Goal: Task Accomplishment & Management: Complete application form

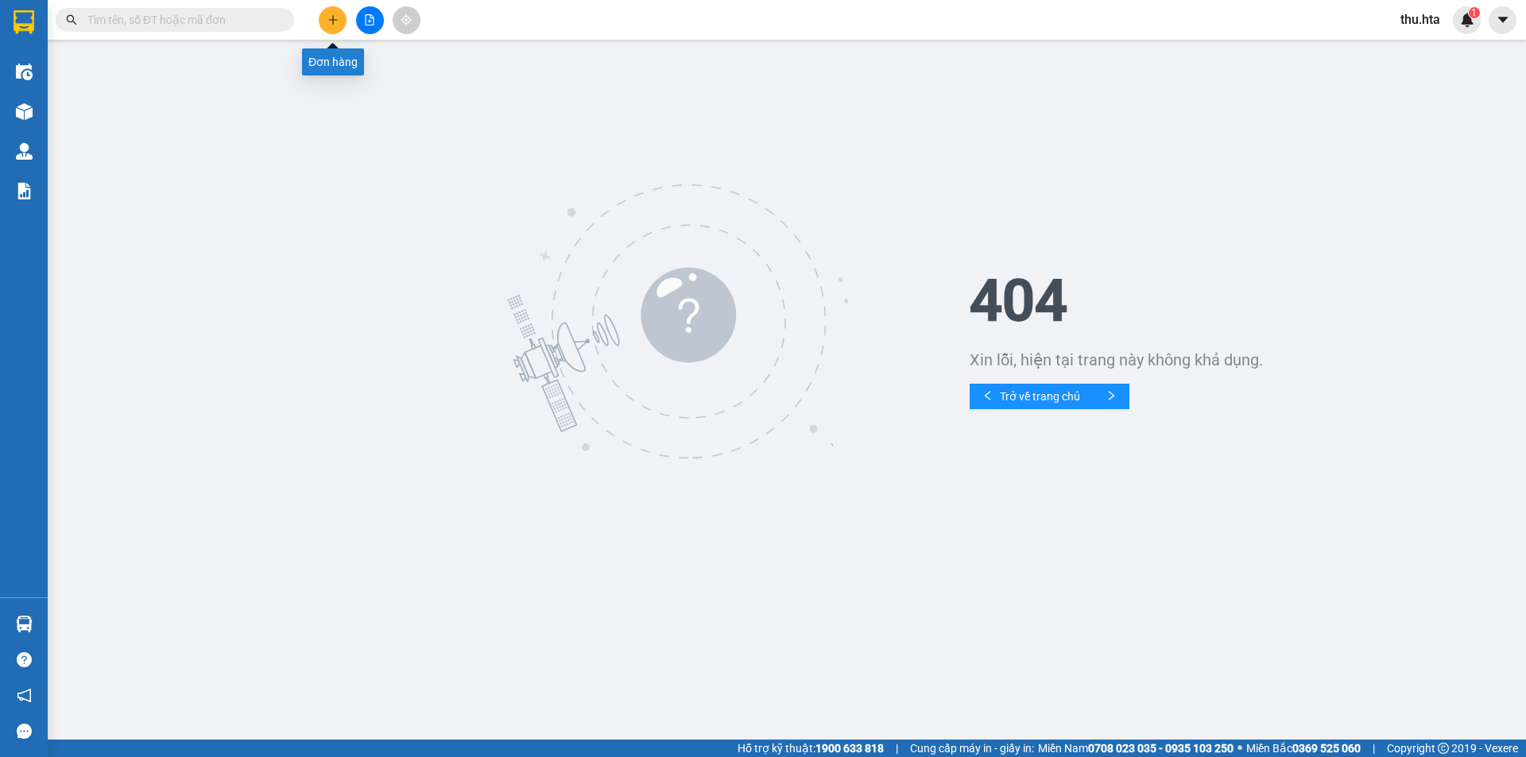
click at [336, 21] on icon "plus" at bounding box center [332, 19] width 11 height 11
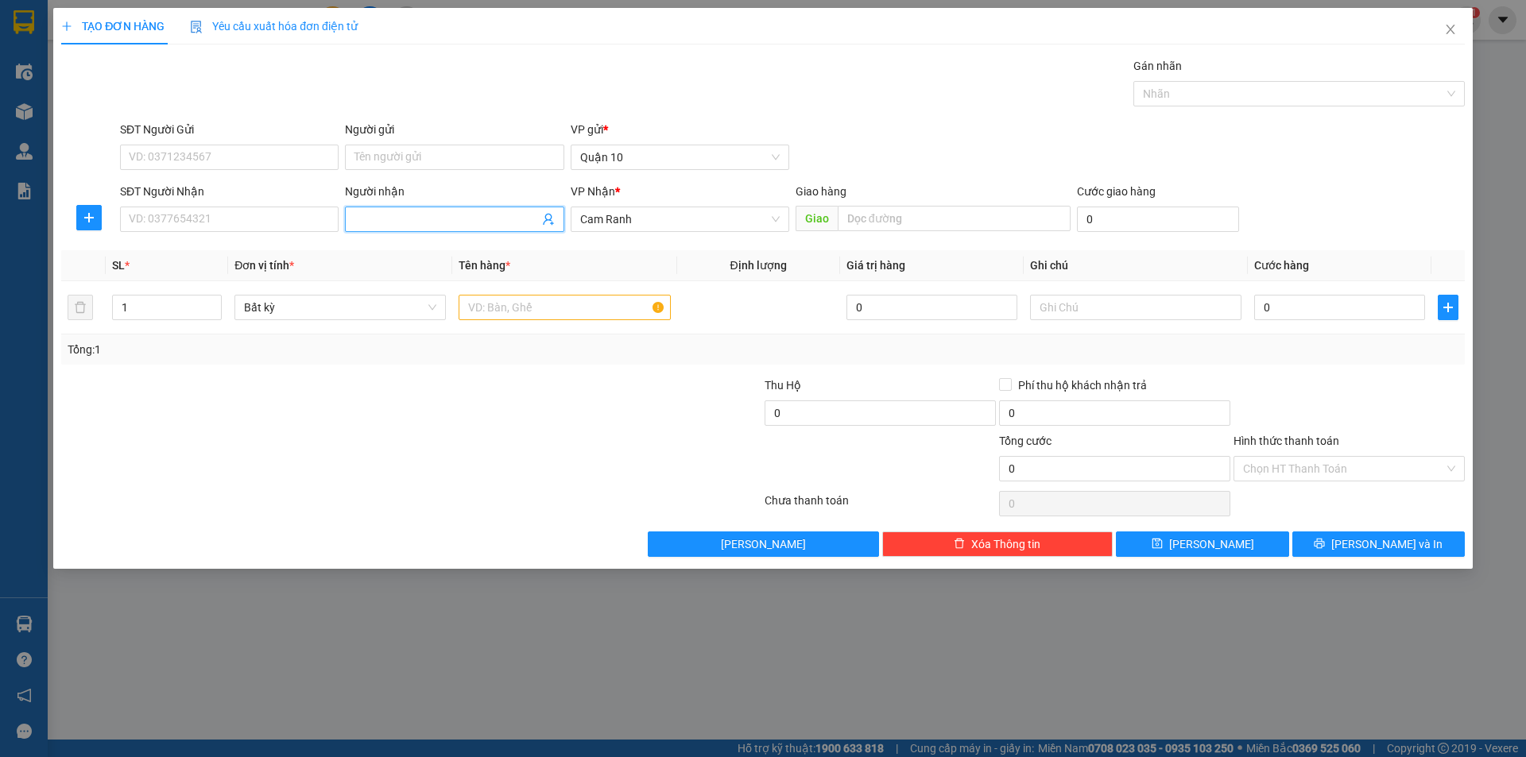
click at [432, 223] on input "Người nhận" at bounding box center [446, 219] width 184 height 17
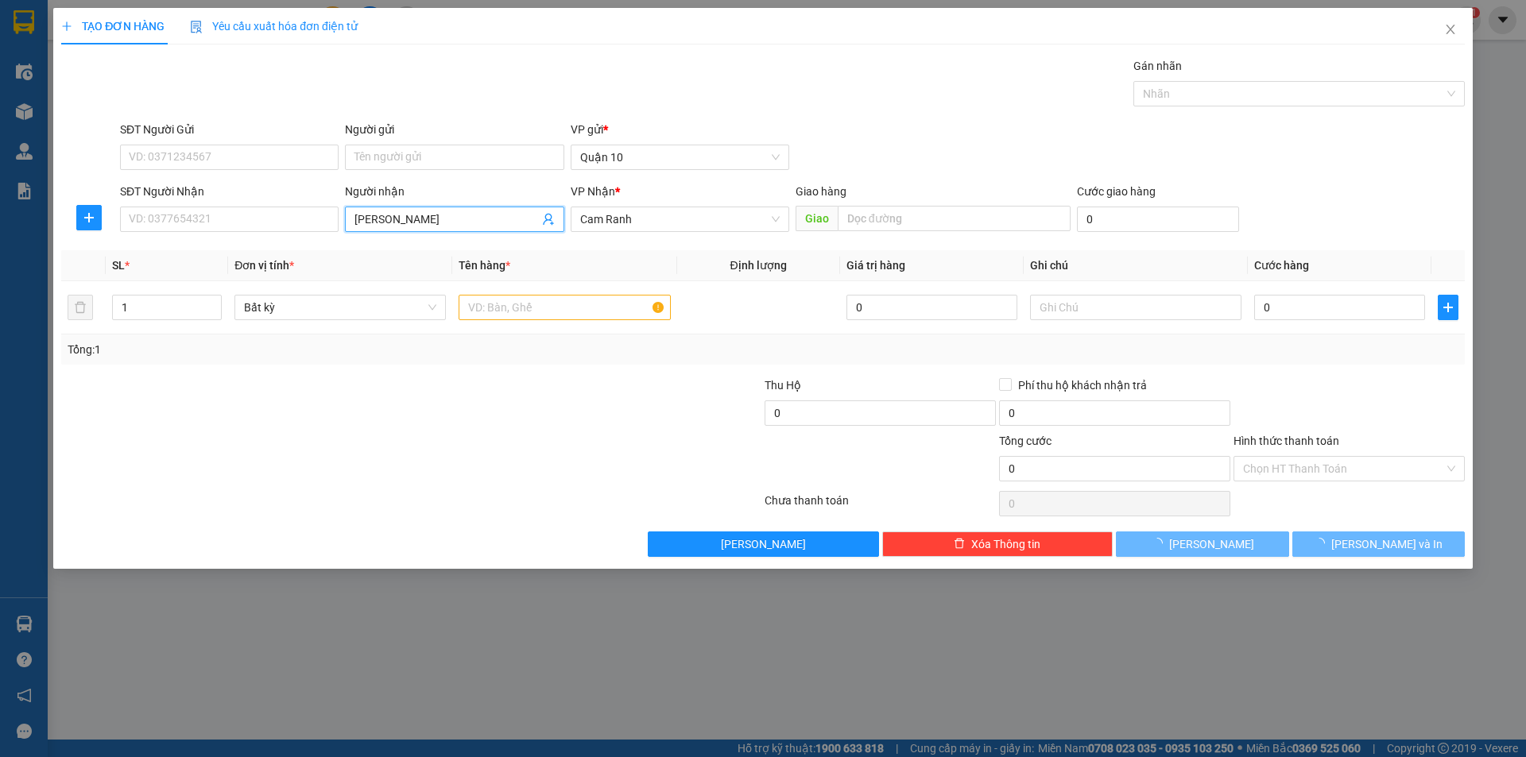
type input "kim huệ ngọc"
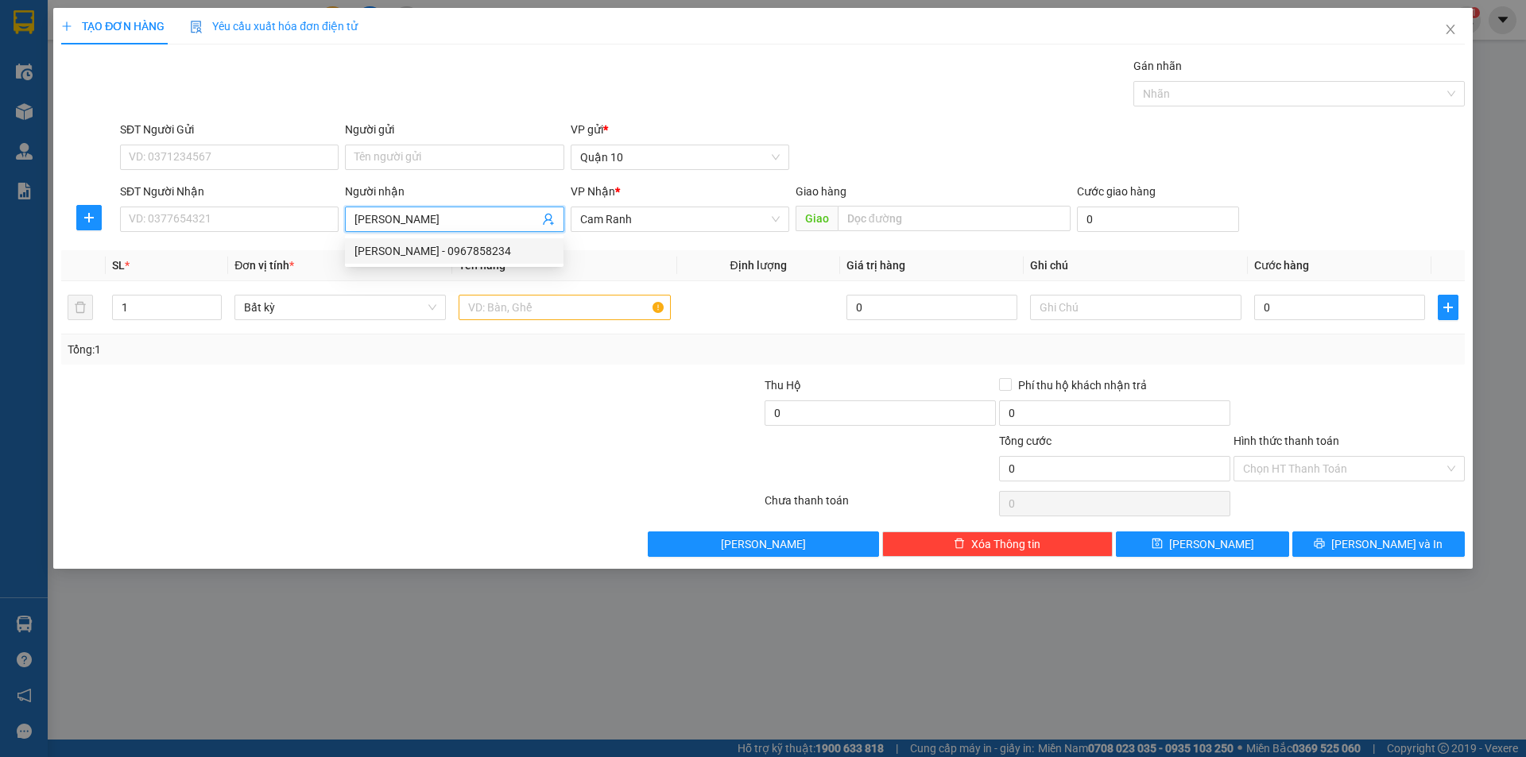
click at [480, 256] on div "[PERSON_NAME] - 0967858234" at bounding box center [453, 250] width 199 height 17
type input "0967858234"
type input "[PERSON_NAME]"
click at [499, 310] on input "text" at bounding box center [563, 307] width 211 height 25
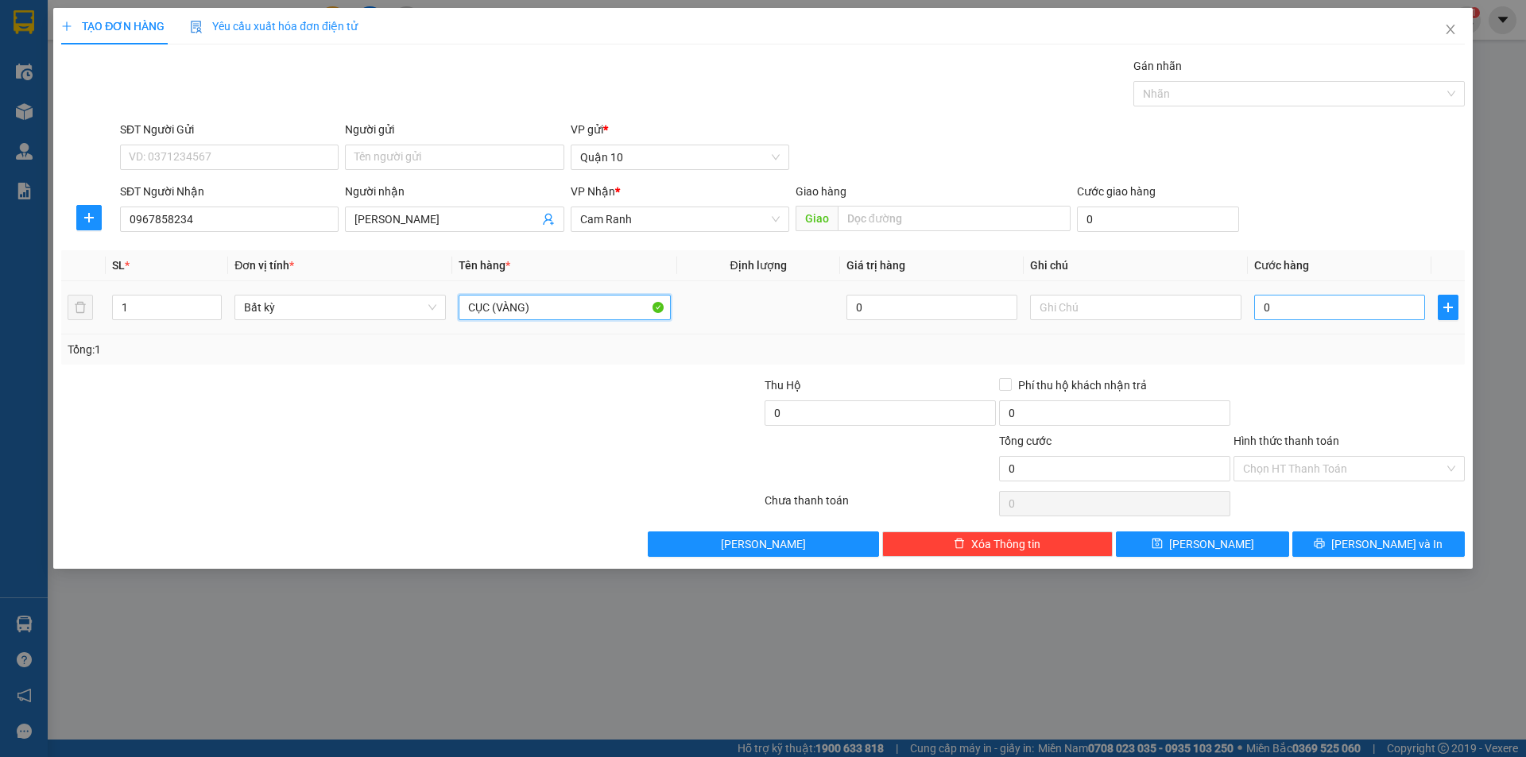
type input "CỤC (VÀNG)"
click at [1339, 300] on input "0" at bounding box center [1339, 307] width 171 height 25
click at [1075, 307] on input "text" at bounding box center [1135, 307] width 211 height 25
type input "CR TÍNH"
drag, startPoint x: 1383, startPoint y: 377, endPoint x: 1385, endPoint y: 518, distance: 140.7
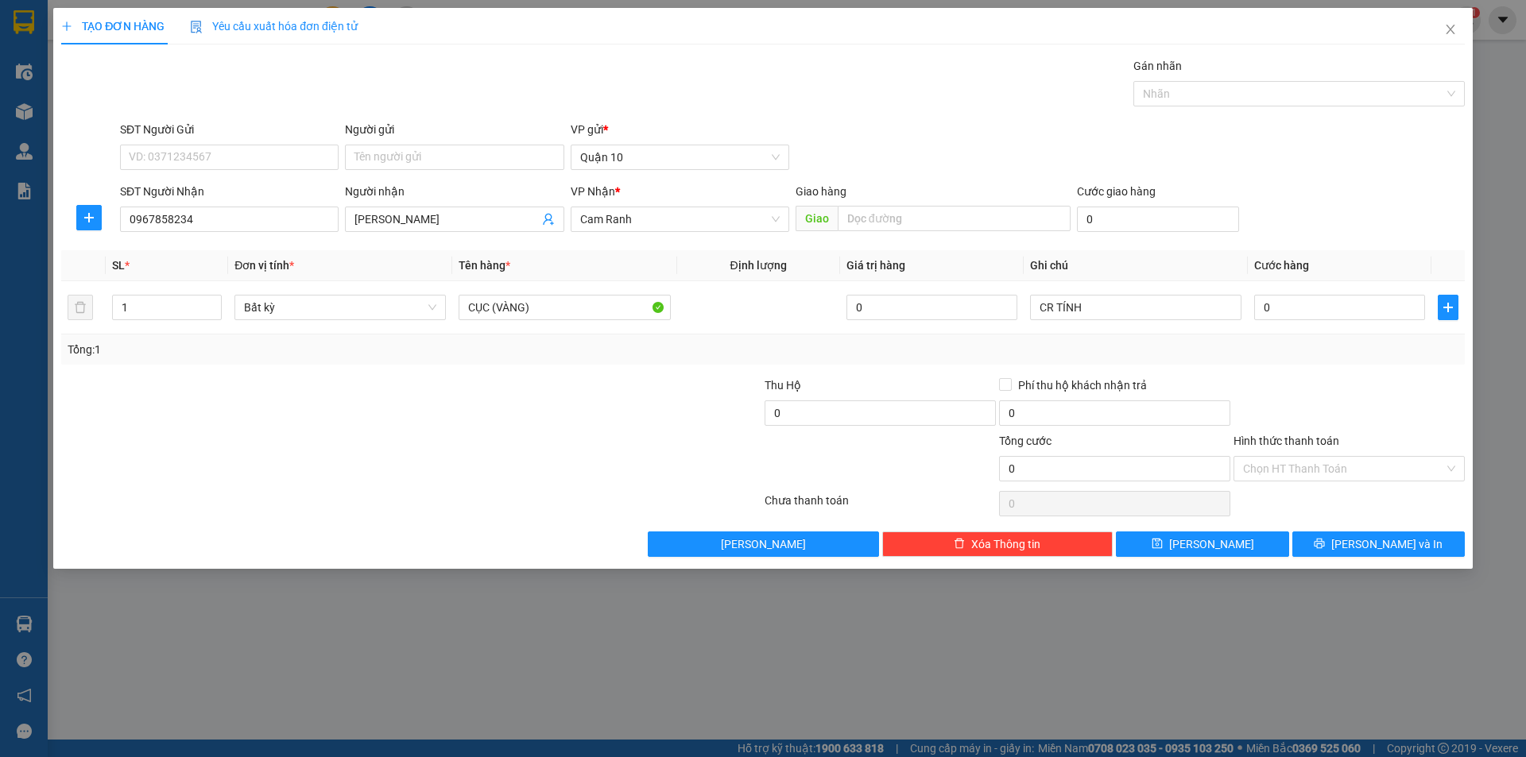
click at [1383, 385] on div at bounding box center [1349, 405] width 234 height 56
click at [1371, 552] on span "[PERSON_NAME] và In" at bounding box center [1386, 544] width 111 height 17
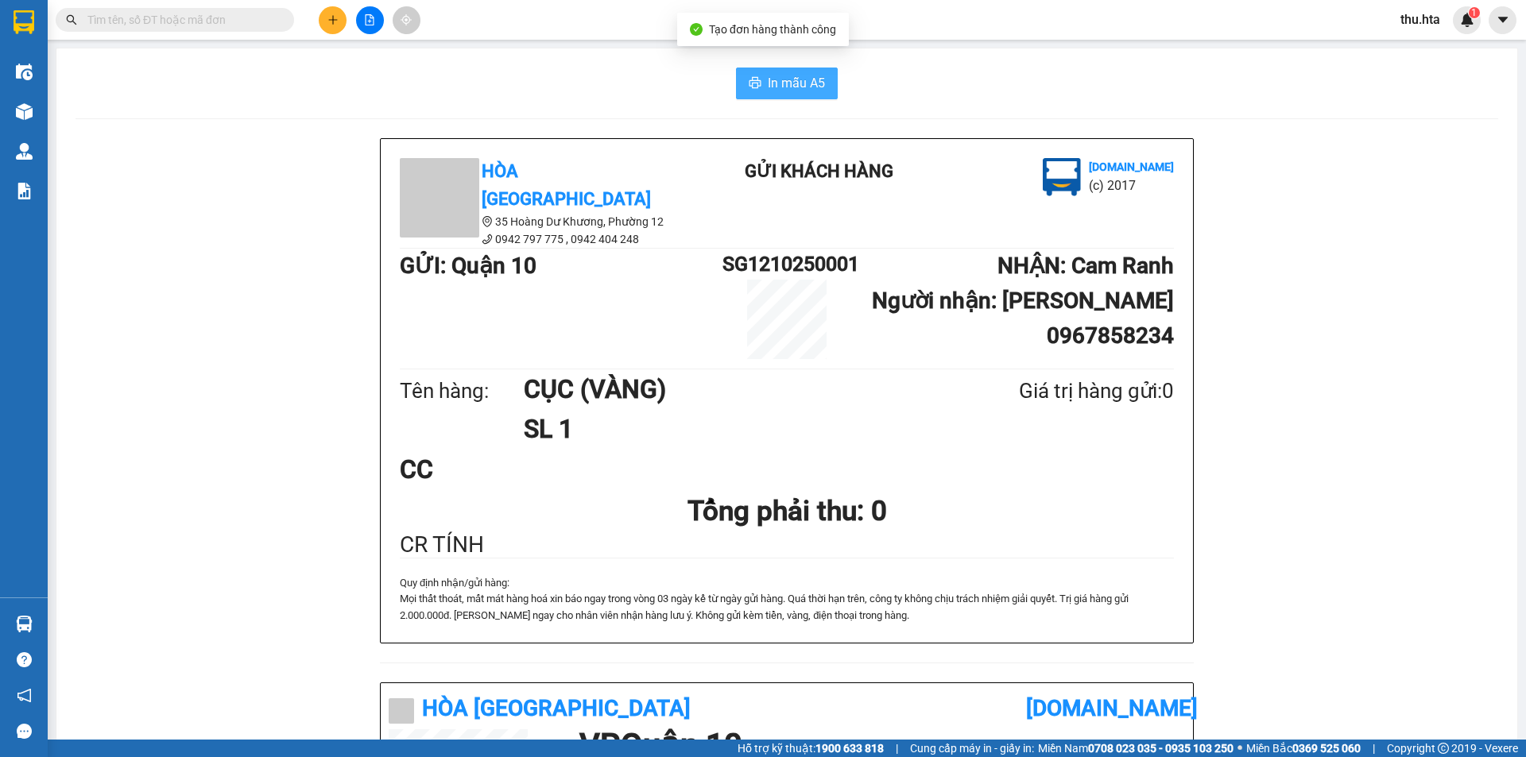
click at [790, 85] on span "In mẫu A5" at bounding box center [796, 83] width 57 height 20
click at [326, 27] on button at bounding box center [333, 20] width 28 height 28
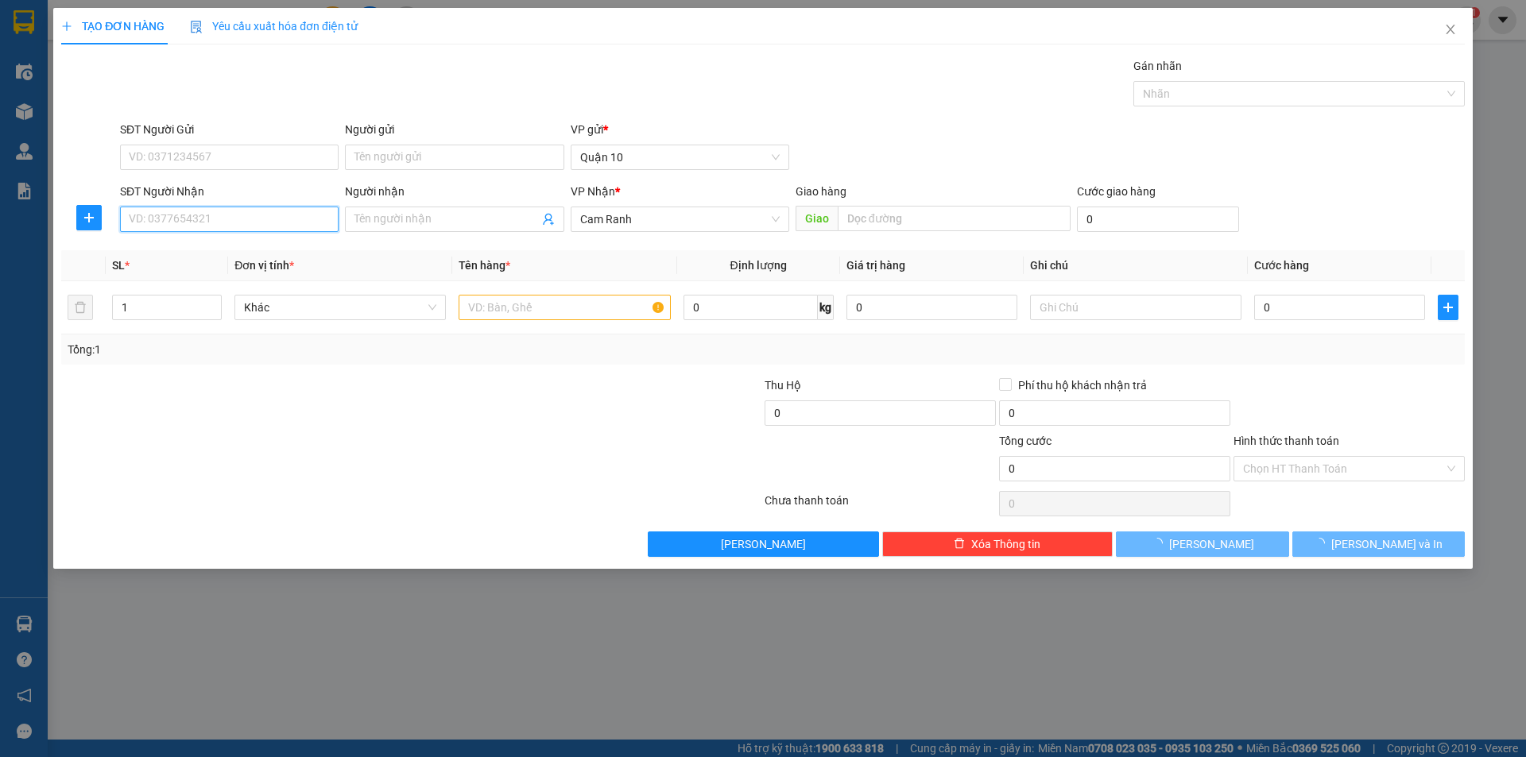
click at [208, 219] on input "SĐT Người Nhận" at bounding box center [229, 219] width 219 height 25
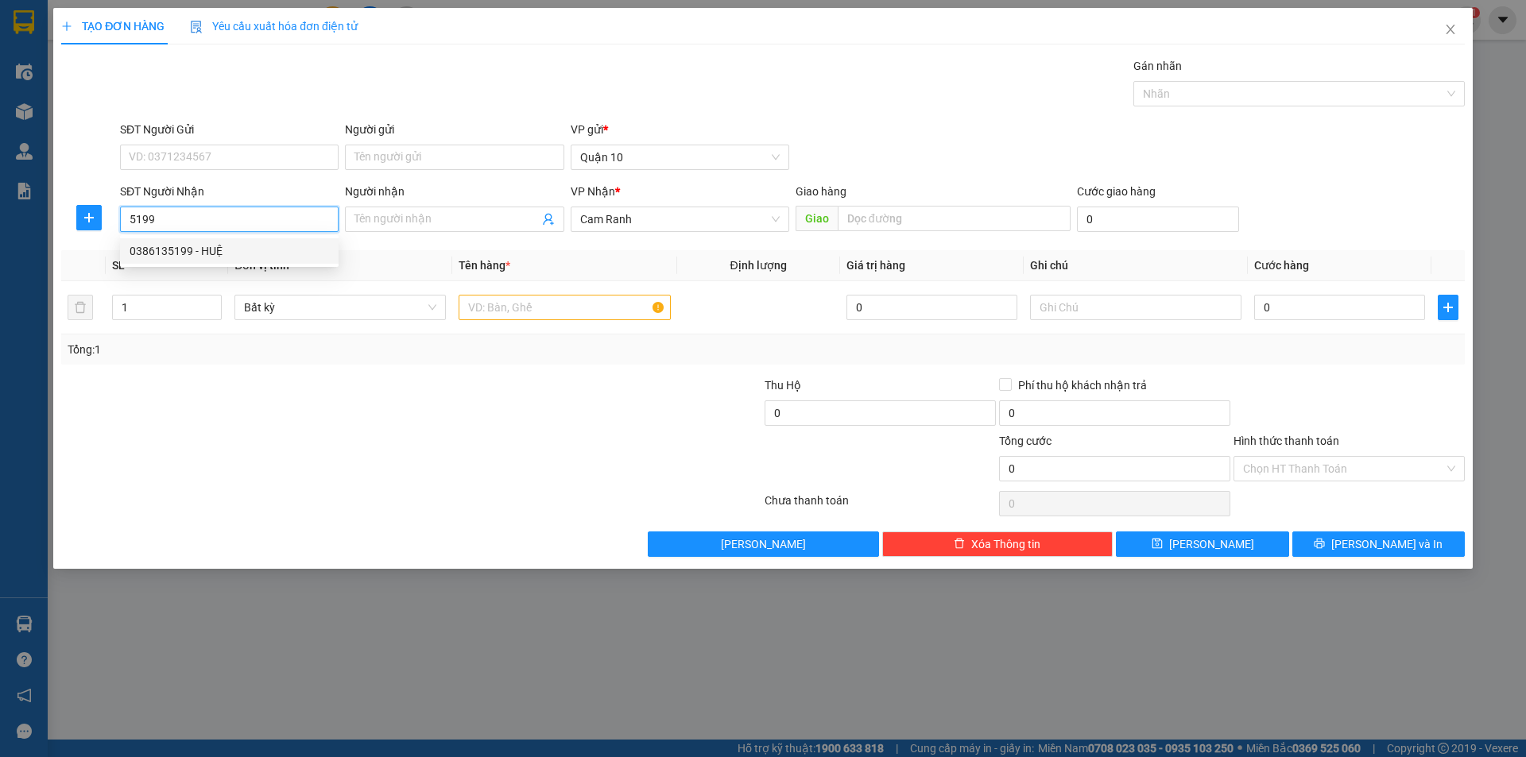
click at [253, 255] on div "0386135199 - HUỆ" at bounding box center [229, 250] width 199 height 17
type input "0386135199"
type input "HUỆ"
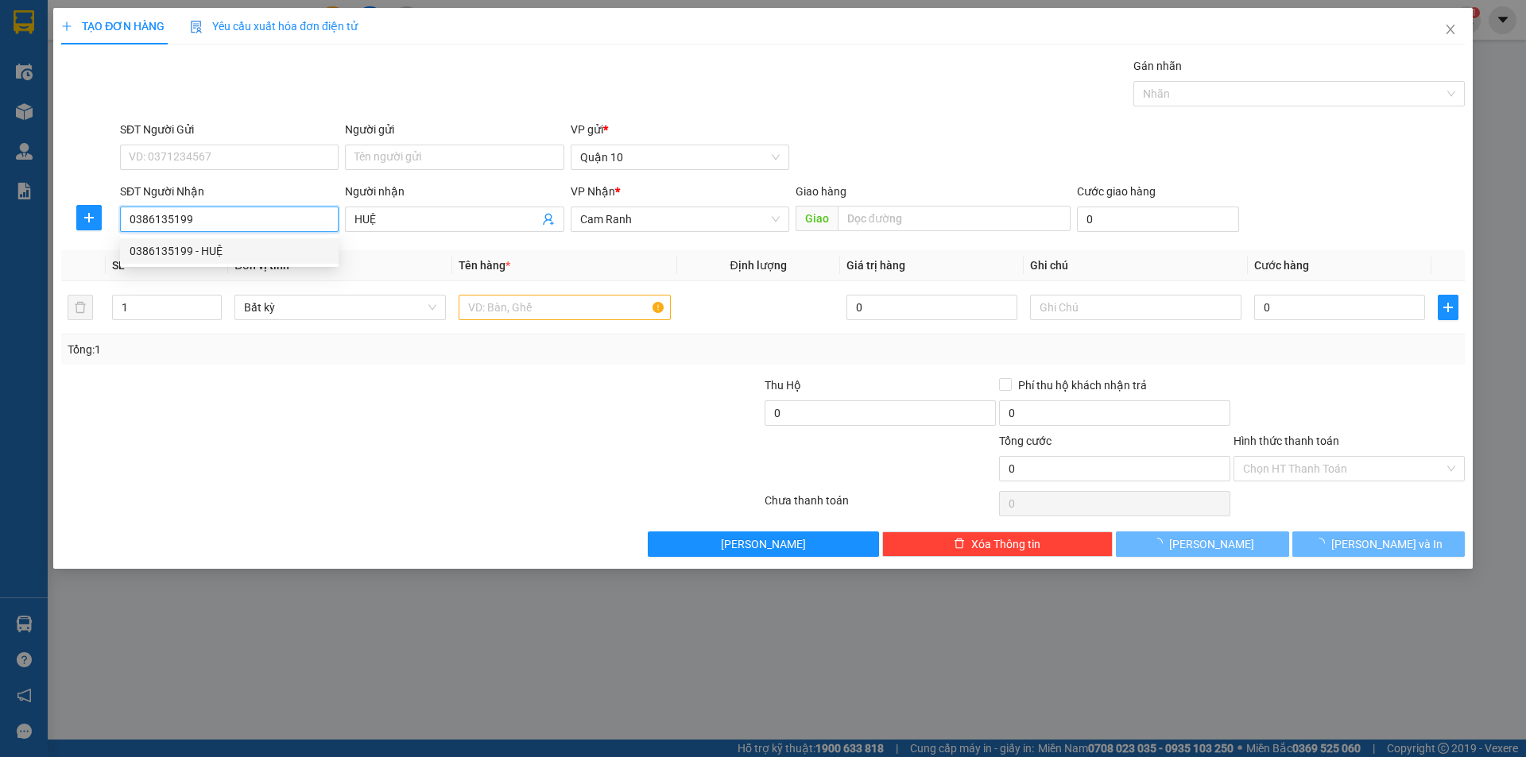
type input "40.000"
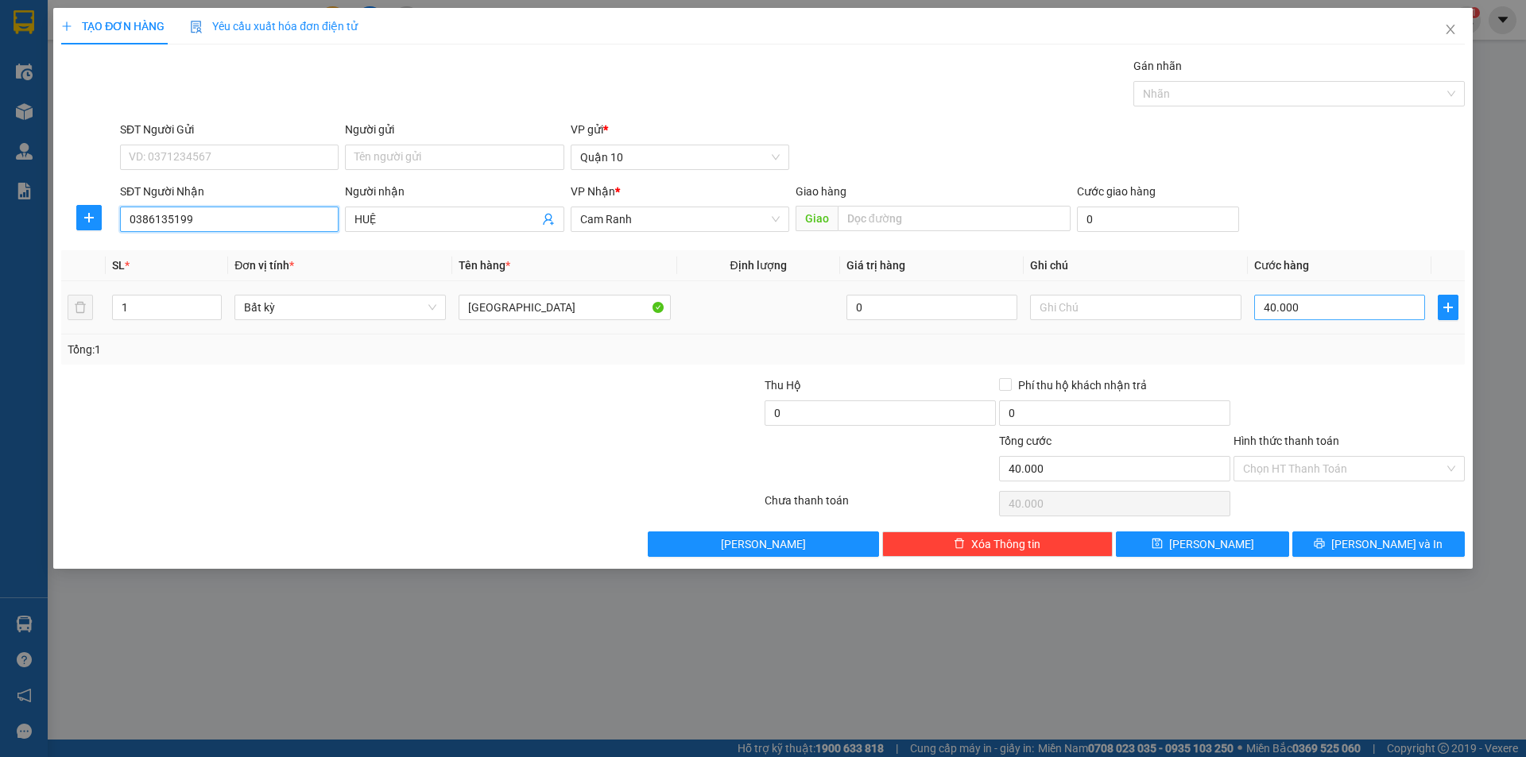
type input "0386135199"
click at [1340, 311] on input "40.000" at bounding box center [1339, 307] width 171 height 25
type input "5"
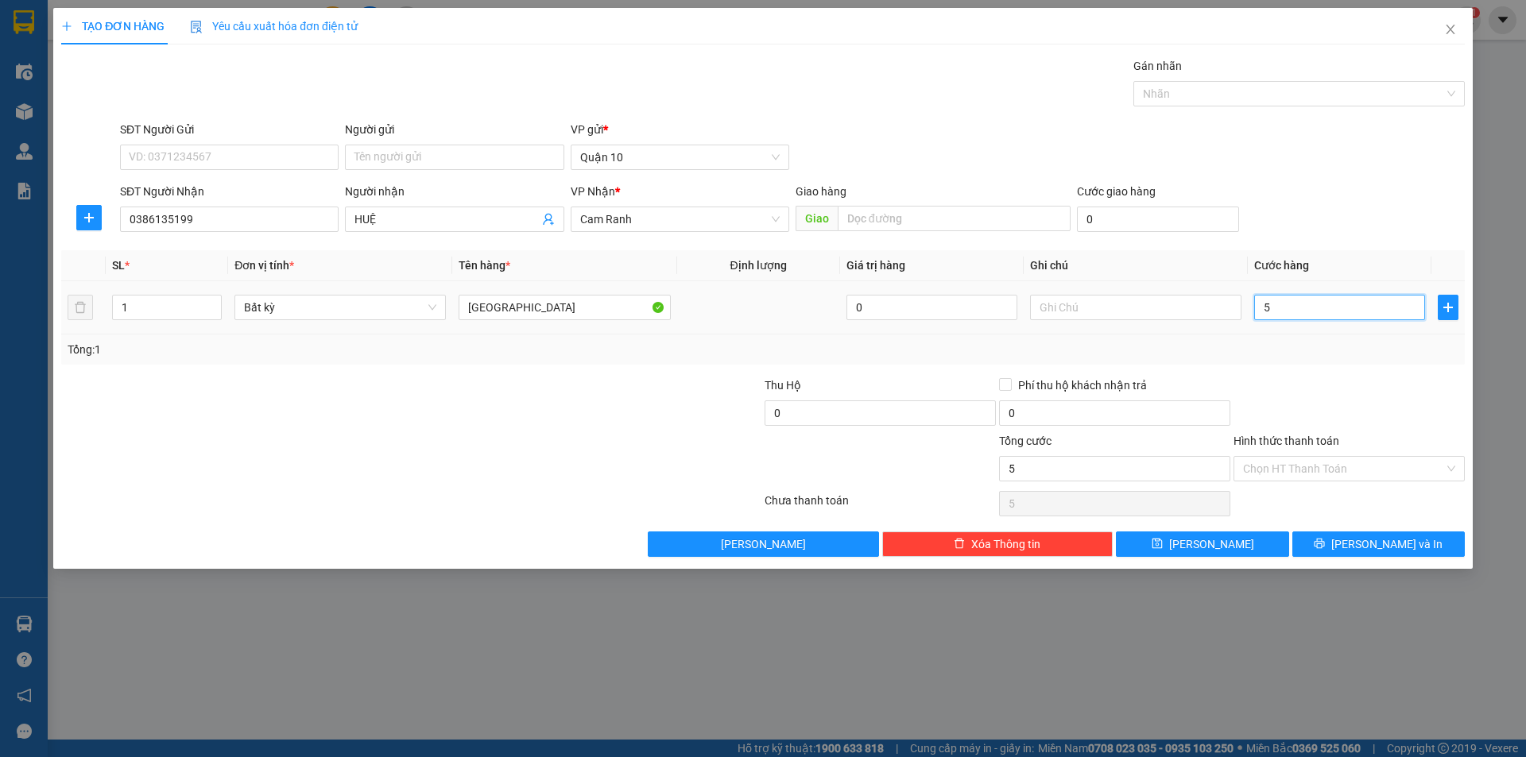
type input "50"
type input "50.000"
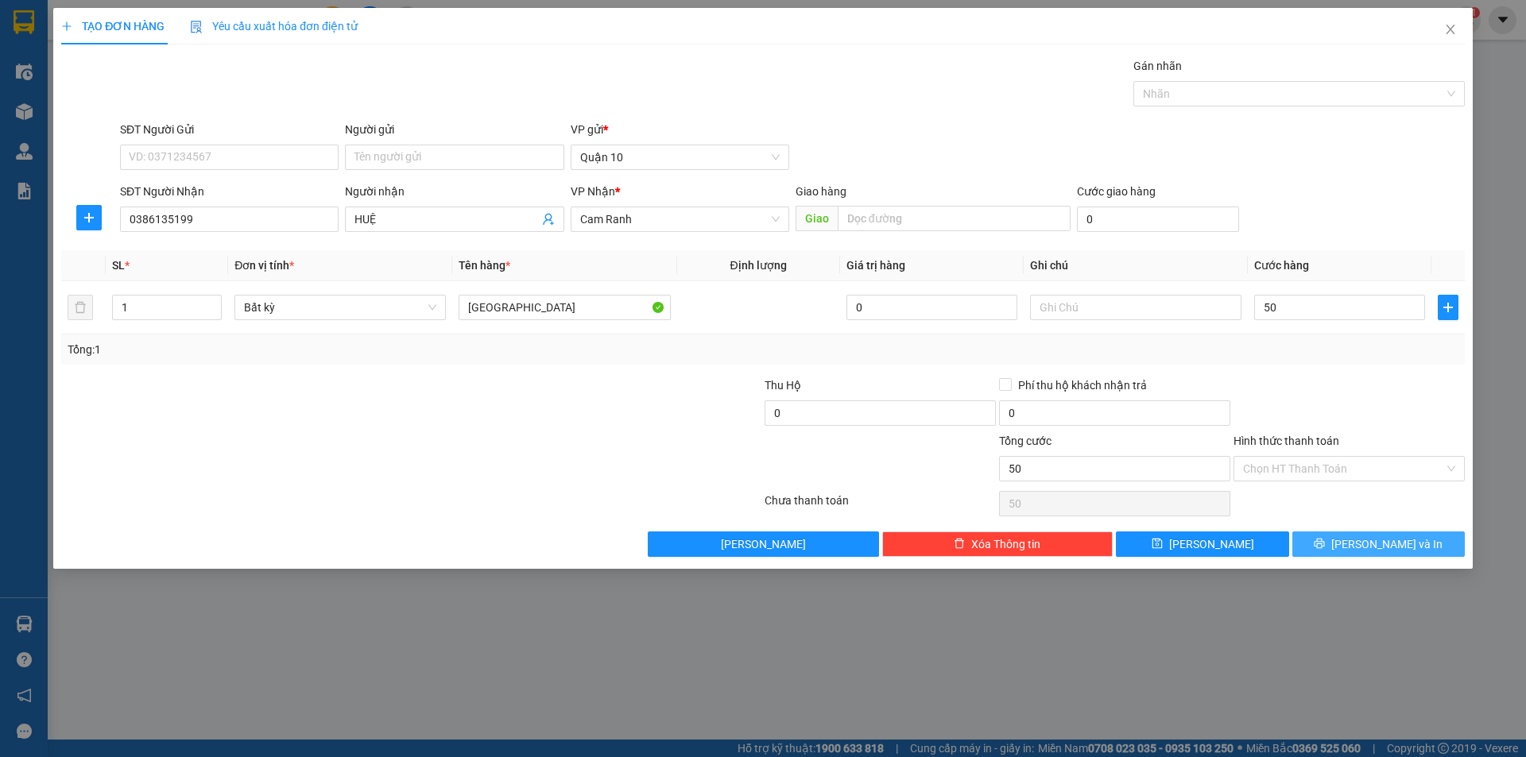
type input "50.000"
click at [1431, 551] on button "[PERSON_NAME] và In" at bounding box center [1378, 544] width 172 height 25
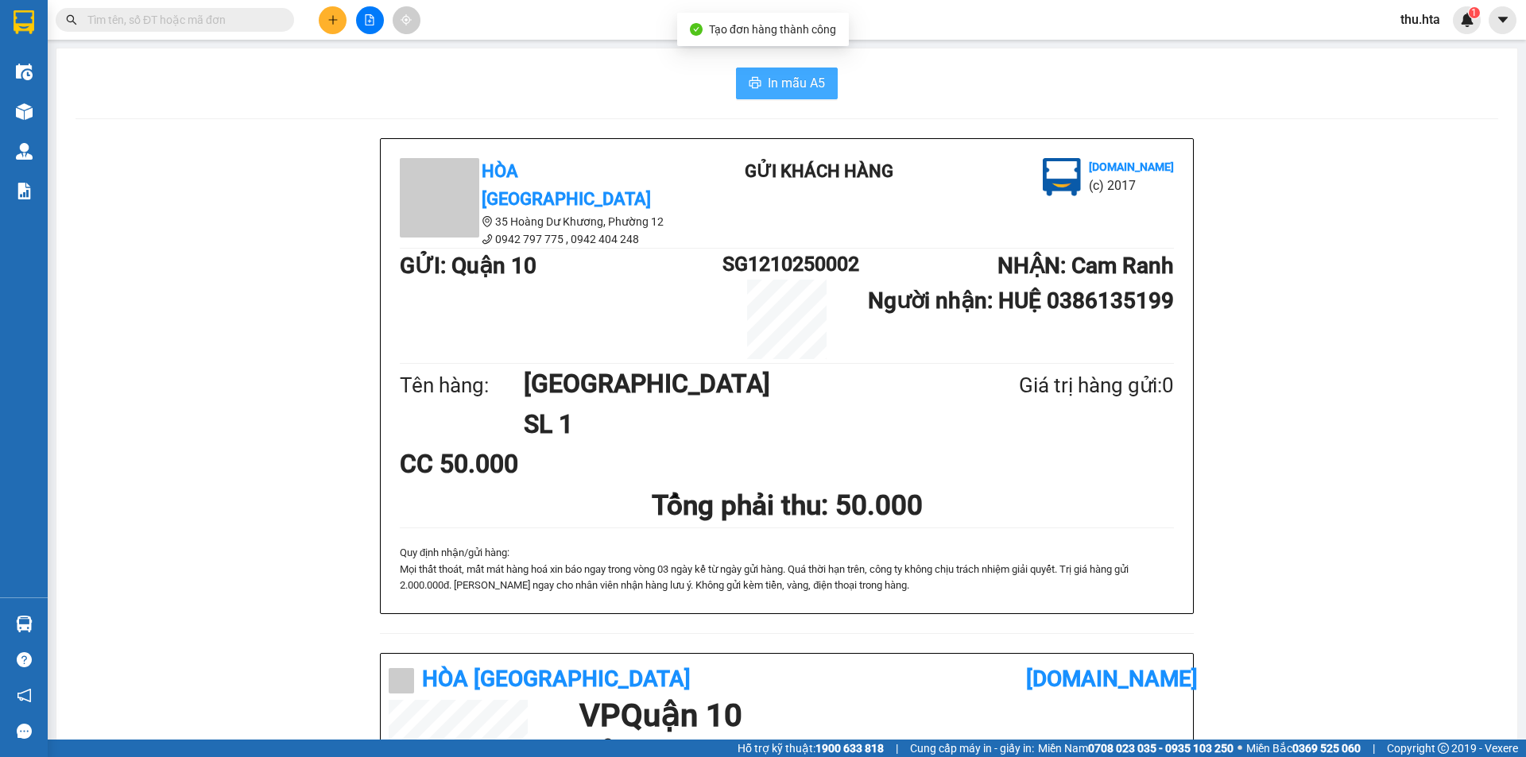
click at [777, 88] on span "In mẫu A5" at bounding box center [796, 83] width 57 height 20
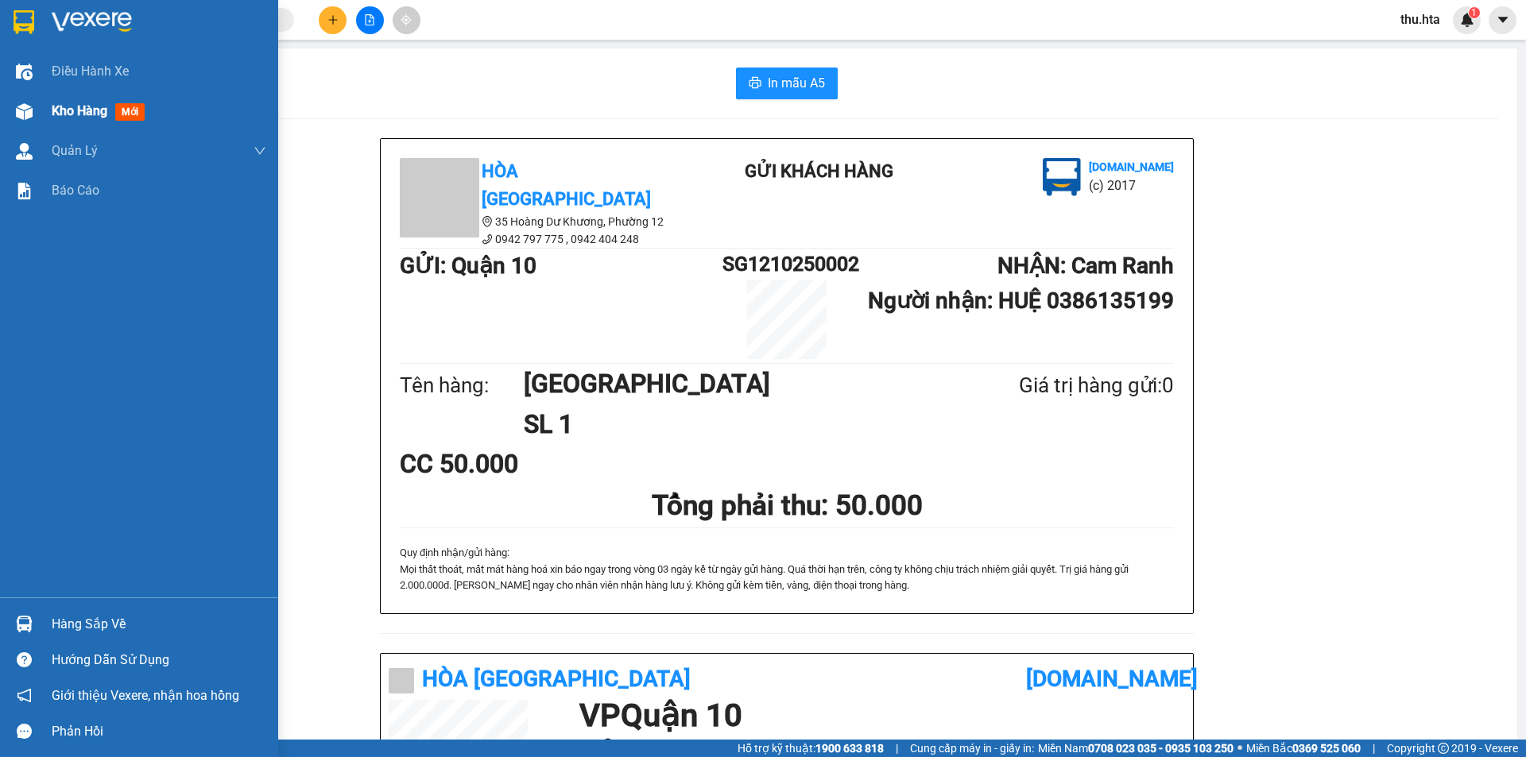
click at [14, 110] on div at bounding box center [24, 112] width 28 height 28
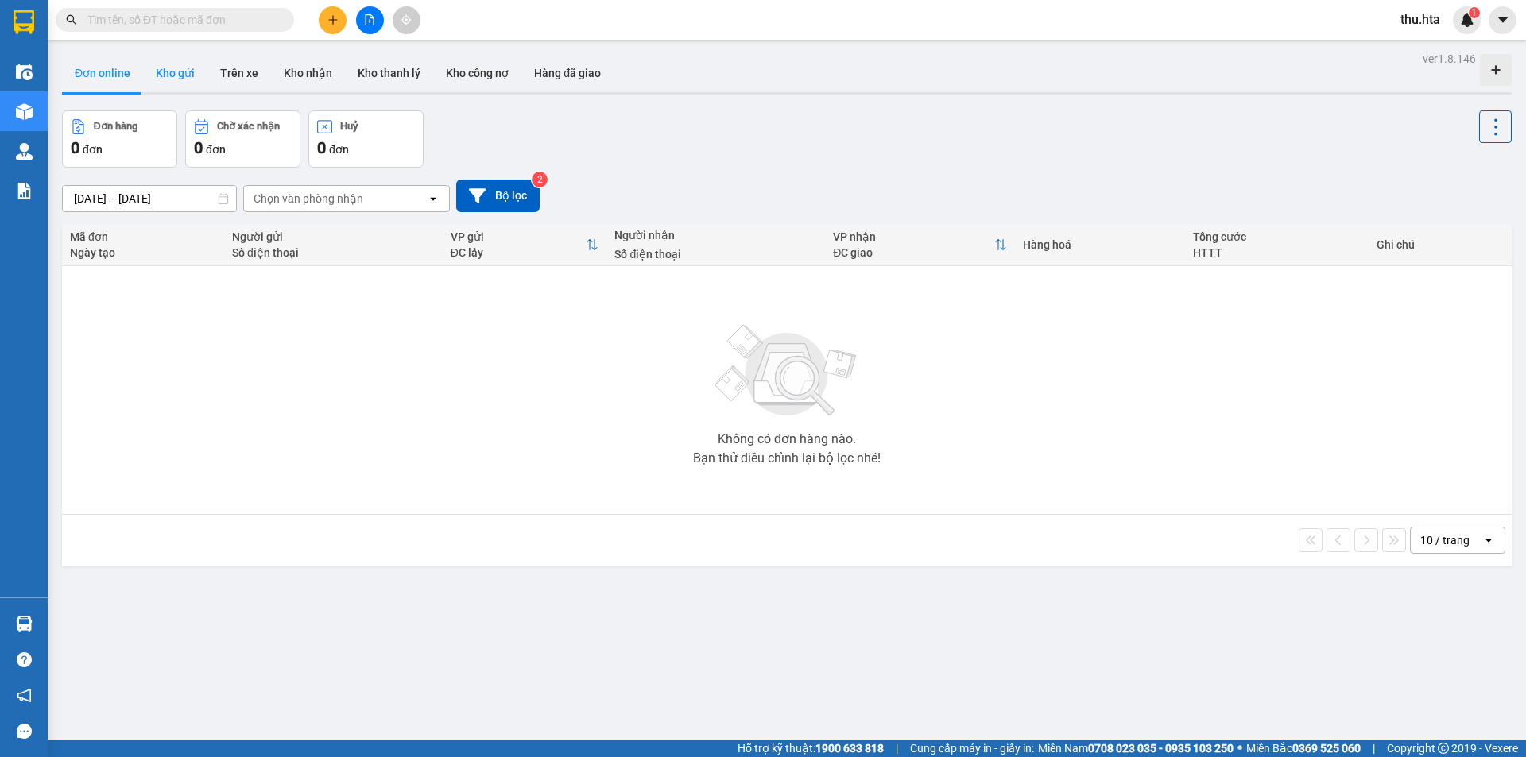
drag, startPoint x: 181, startPoint y: 75, endPoint x: 236, endPoint y: 172, distance: 111.4
click at [180, 75] on button "Kho gửi" at bounding box center [175, 73] width 64 height 38
type input "[DATE] – [DATE]"
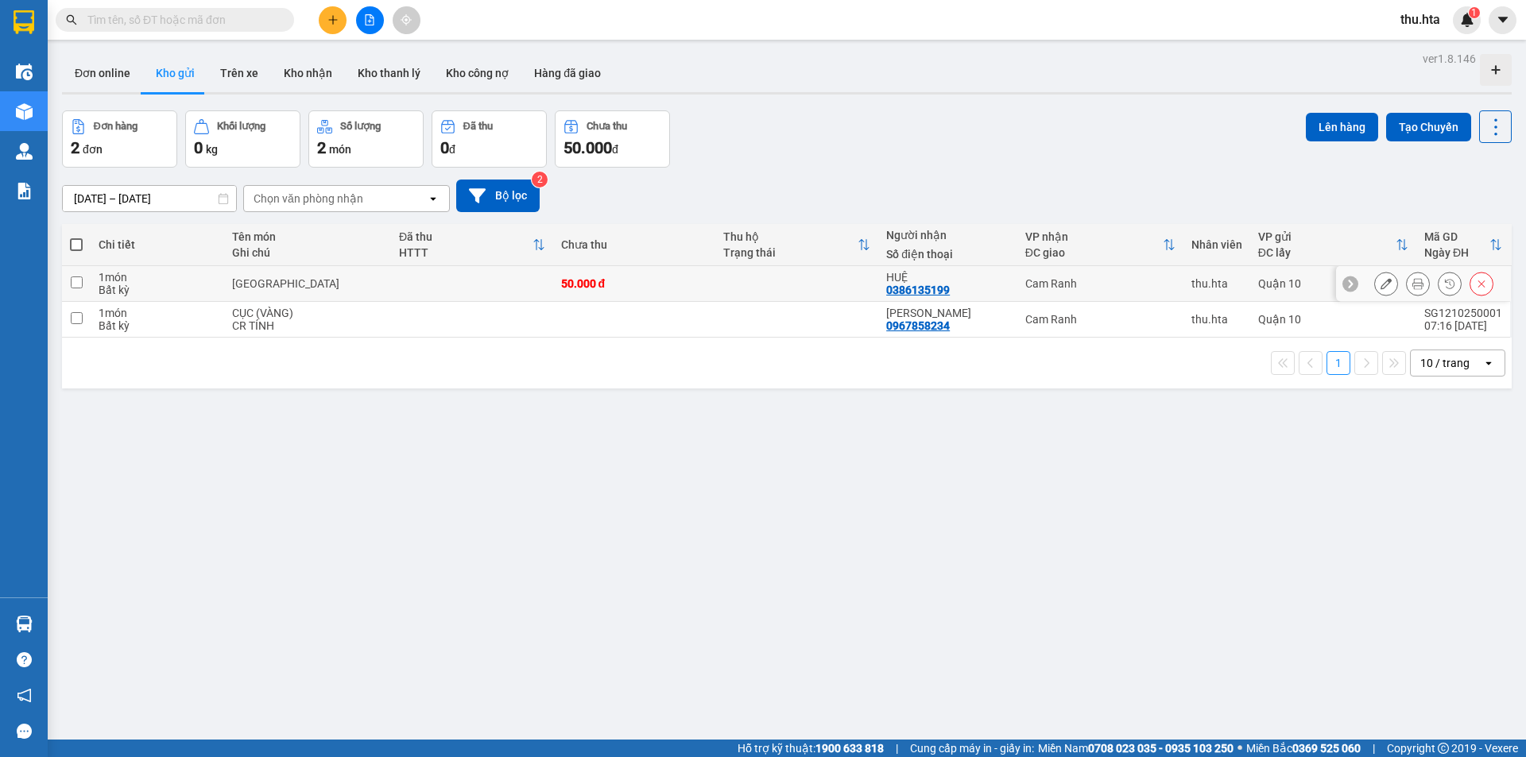
click at [414, 296] on td at bounding box center [471, 284] width 161 height 36
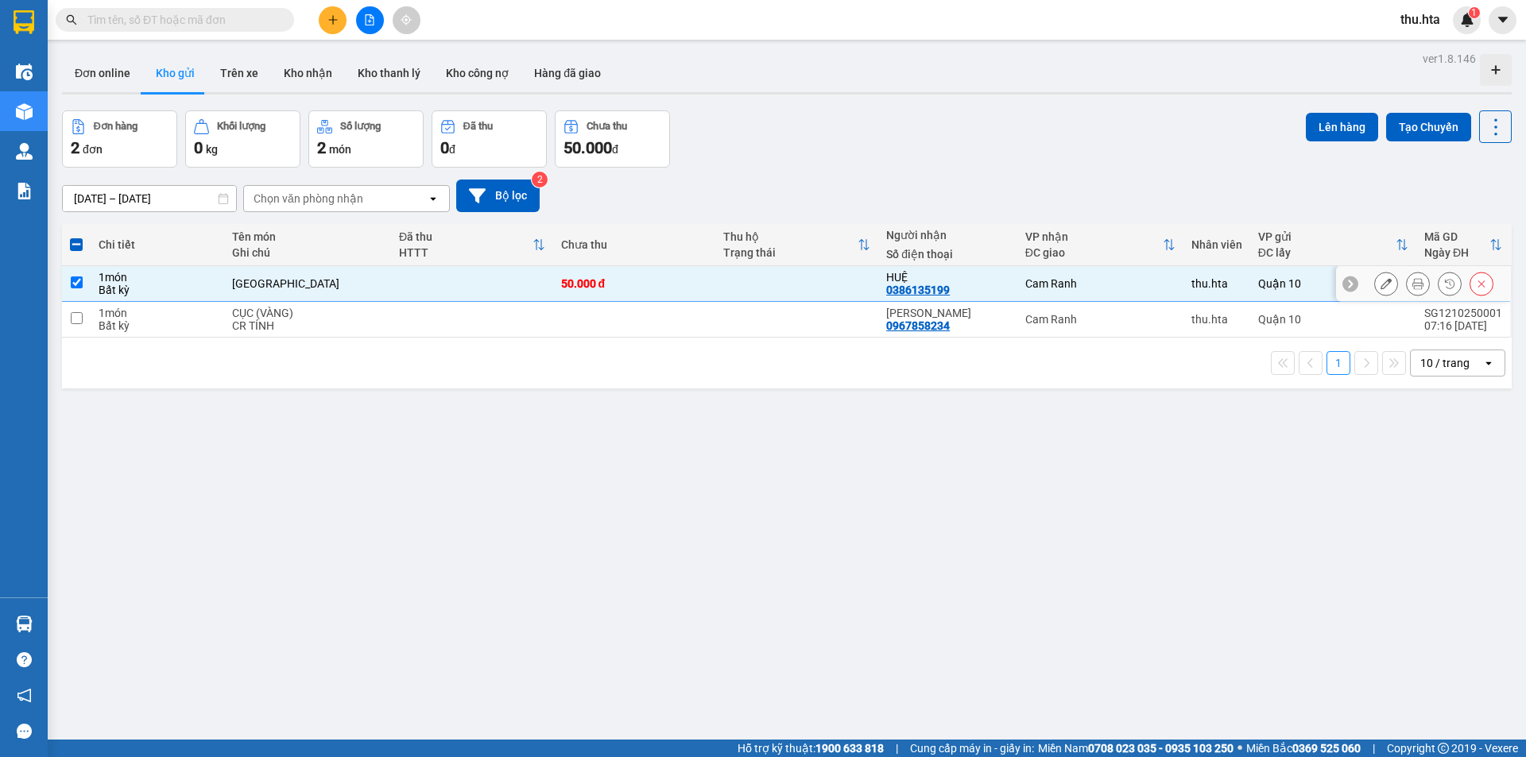
click at [676, 275] on td "50.000 đ" at bounding box center [634, 284] width 163 height 36
checkbox input "false"
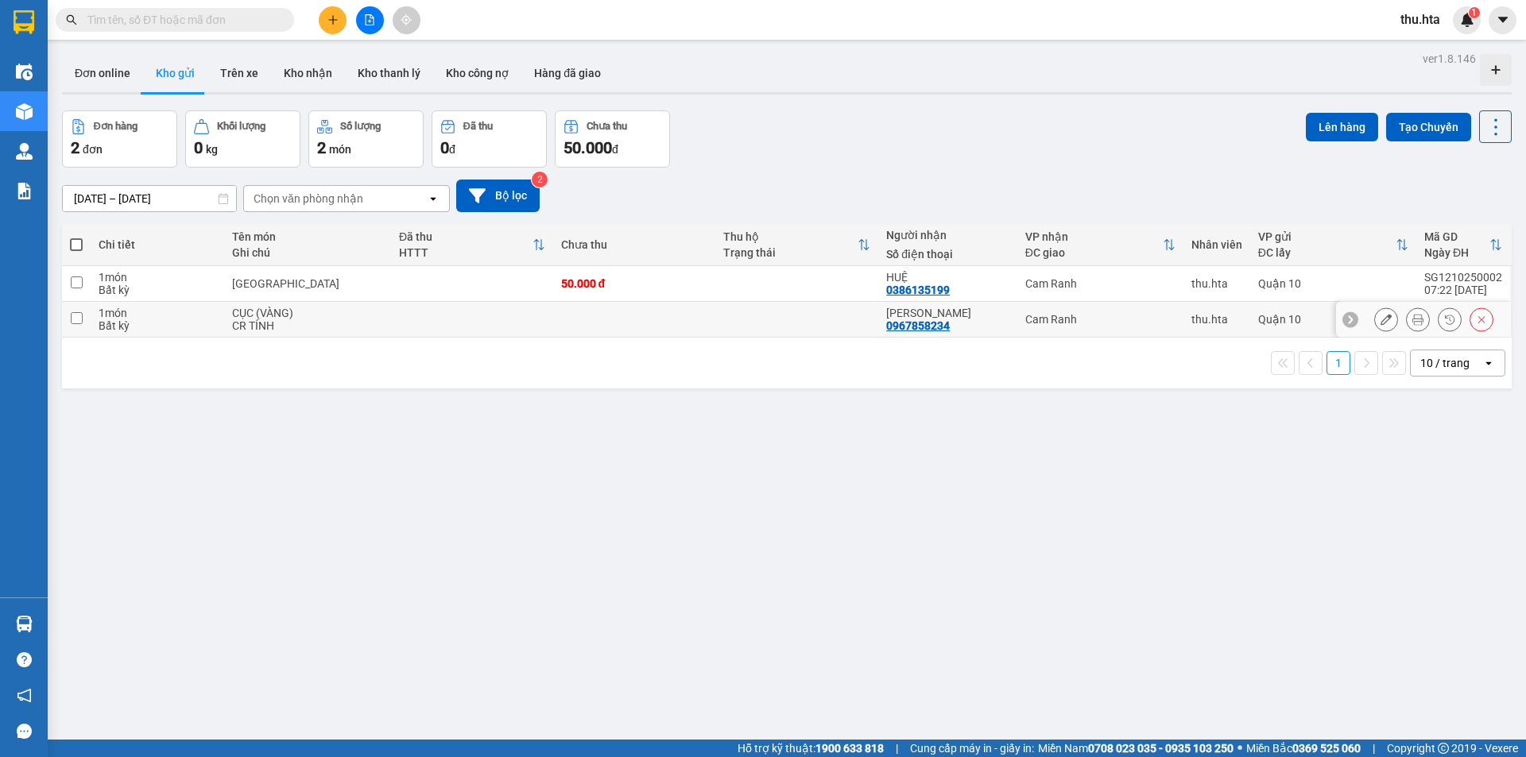
drag, startPoint x: 757, startPoint y: 319, endPoint x: 766, endPoint y: 322, distance: 9.3
click at [760, 319] on td at bounding box center [796, 320] width 163 height 36
checkbox input "true"
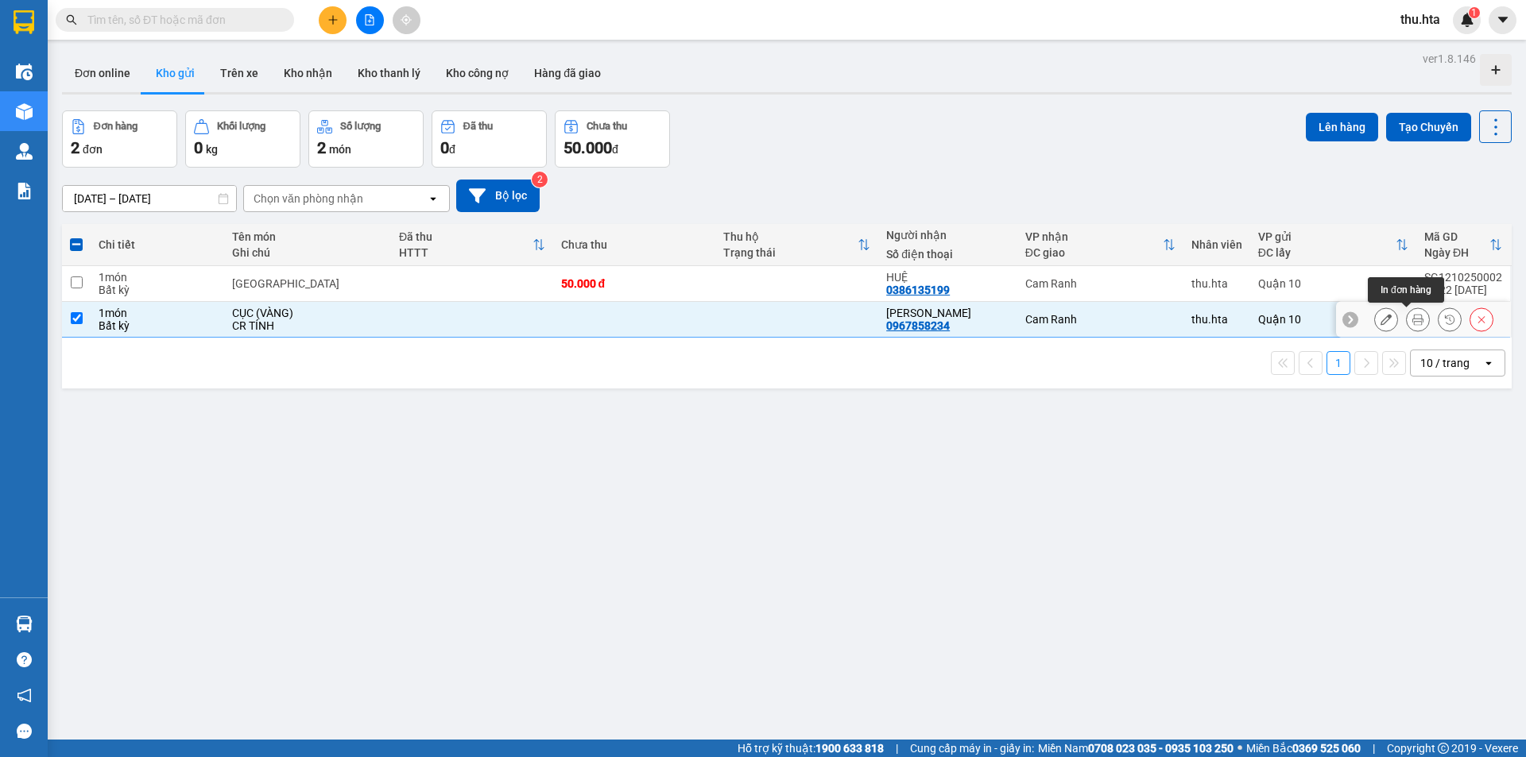
click at [1412, 319] on icon at bounding box center [1417, 319] width 11 height 11
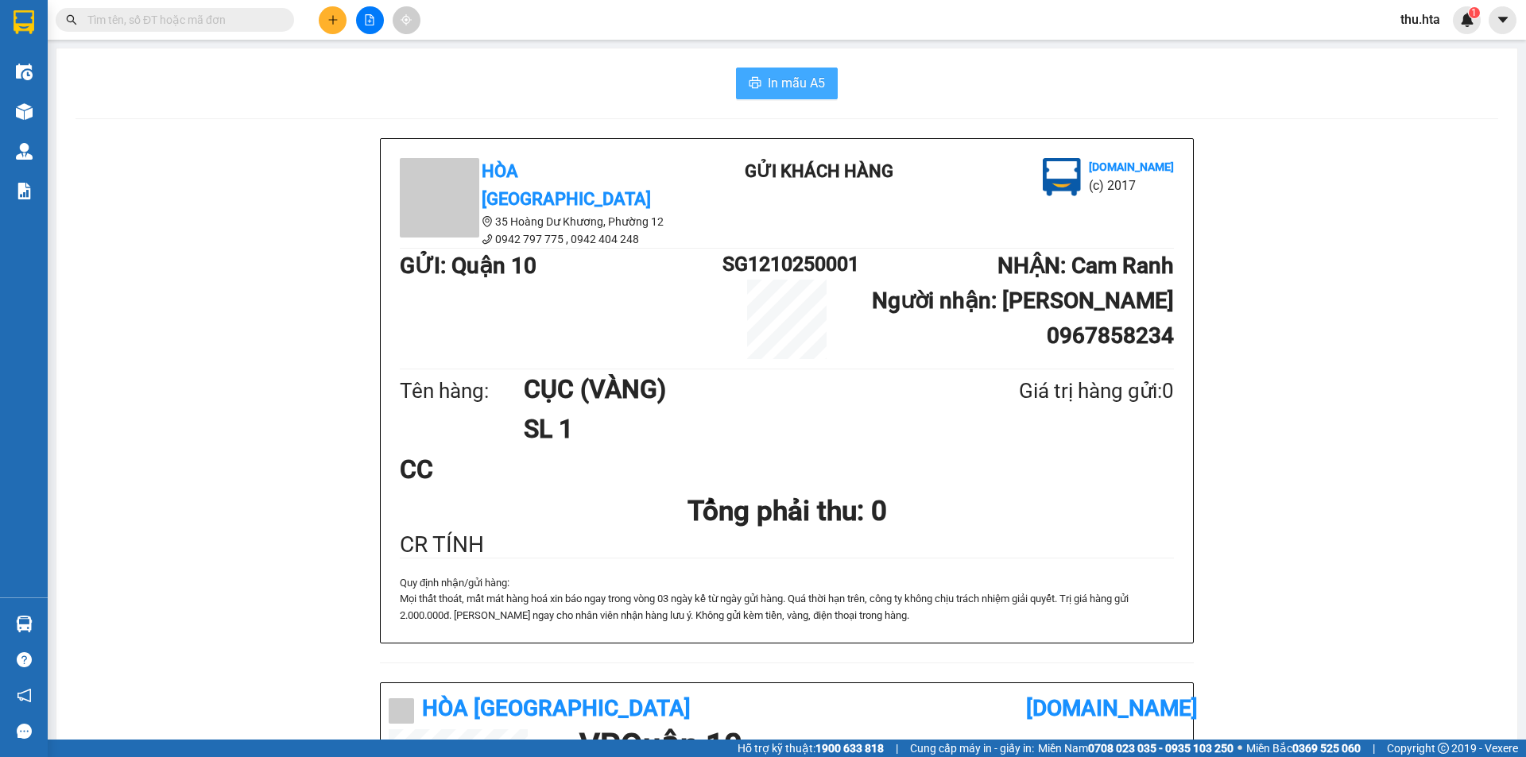
drag, startPoint x: 758, startPoint y: 85, endPoint x: 834, endPoint y: 213, distance: 148.9
click at [759, 85] on button "In mẫu A5" at bounding box center [787, 84] width 102 height 32
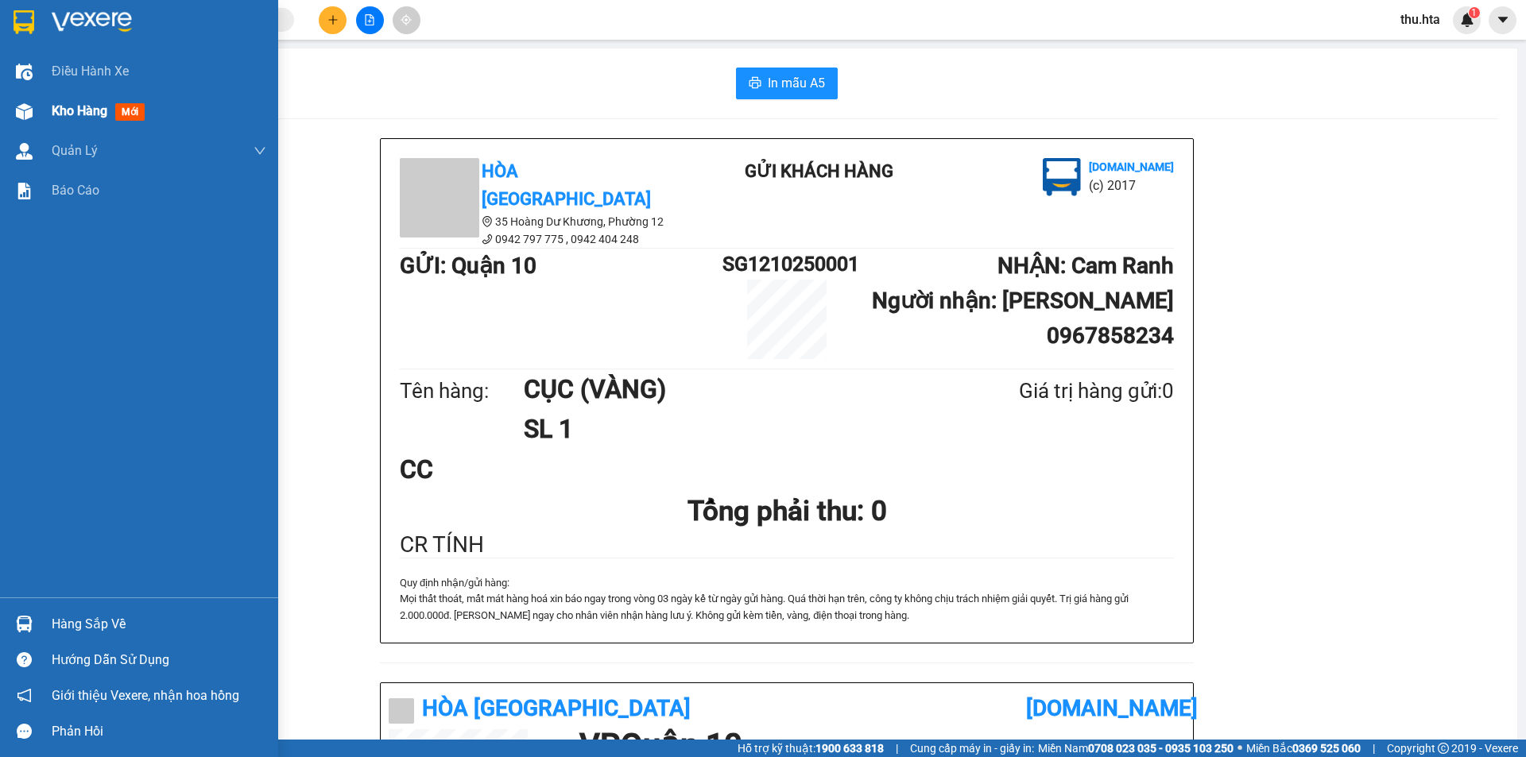
click at [30, 104] on img at bounding box center [24, 111] width 17 height 17
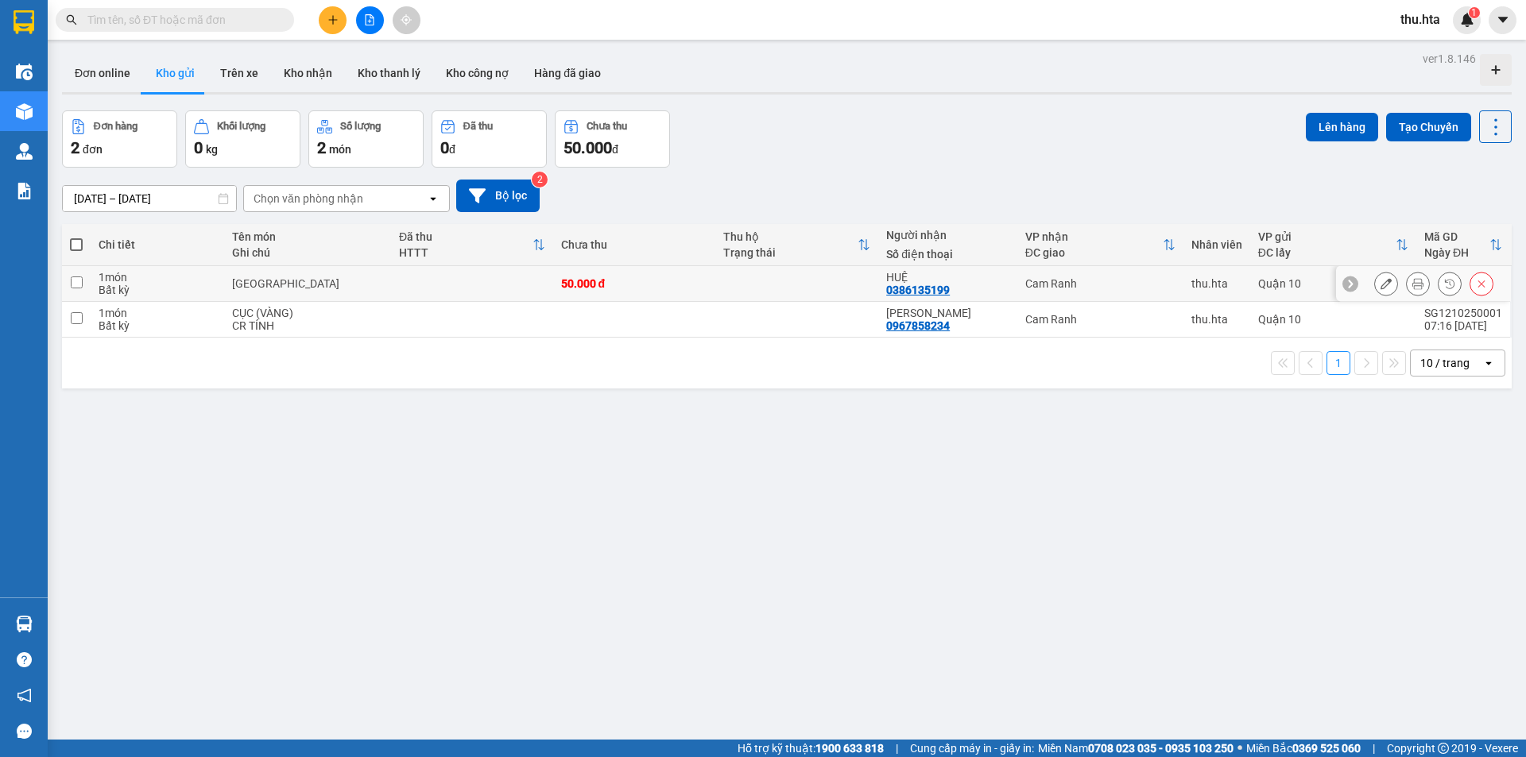
click at [1418, 285] on div at bounding box center [1433, 284] width 119 height 24
click at [1412, 289] on icon at bounding box center [1417, 283] width 11 height 11
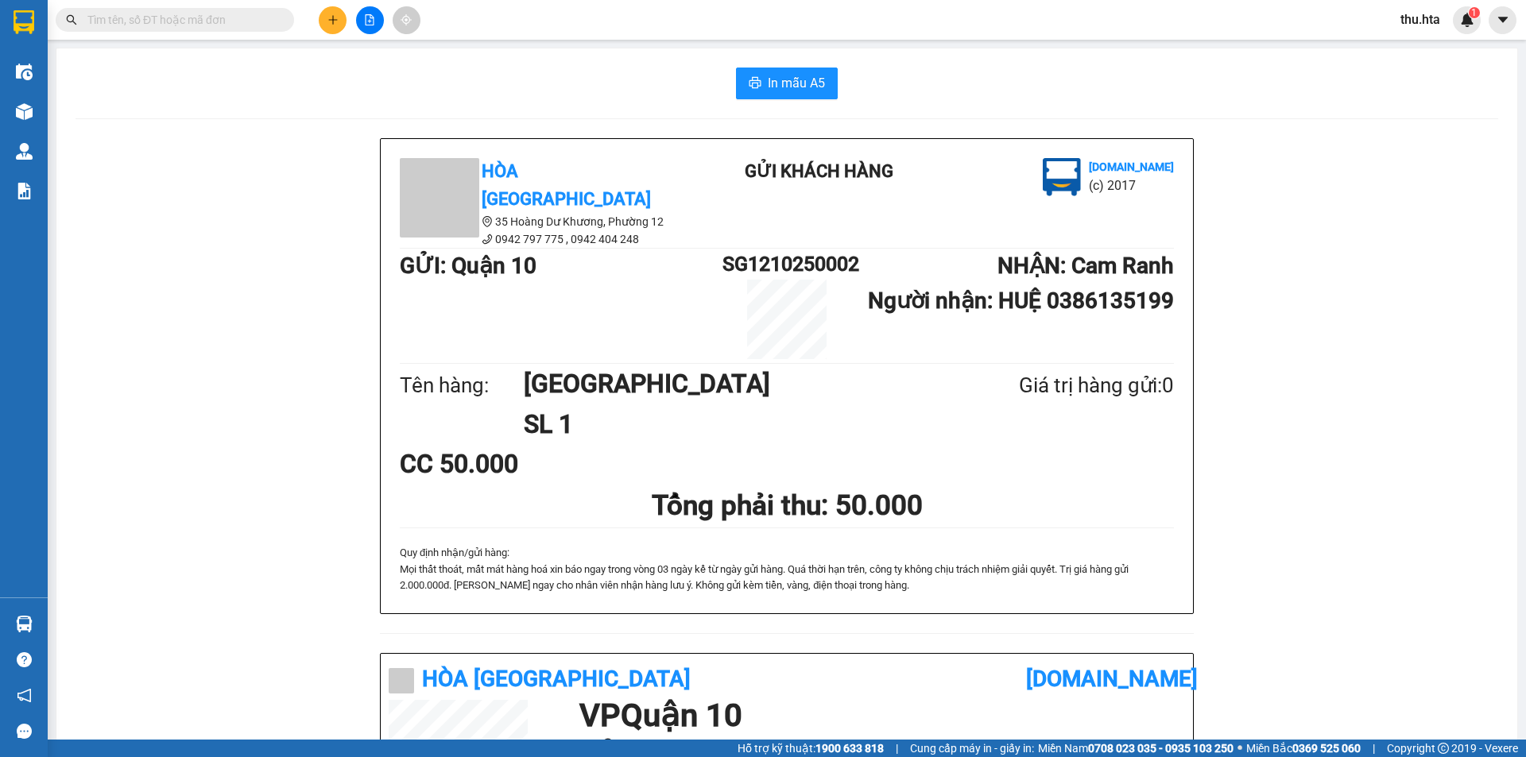
click at [767, 99] on div "In mẫu A5 Hòa Thuận Anh 35 Hoàng Dư Khương, [GEOGRAPHIC_DATA] 12 0942 797 775 …" at bounding box center [786, 635] width 1460 height 1175
drag, startPoint x: 788, startPoint y: 87, endPoint x: 835, endPoint y: 133, distance: 65.7
click at [789, 87] on span "In mẫu A5" at bounding box center [796, 83] width 57 height 20
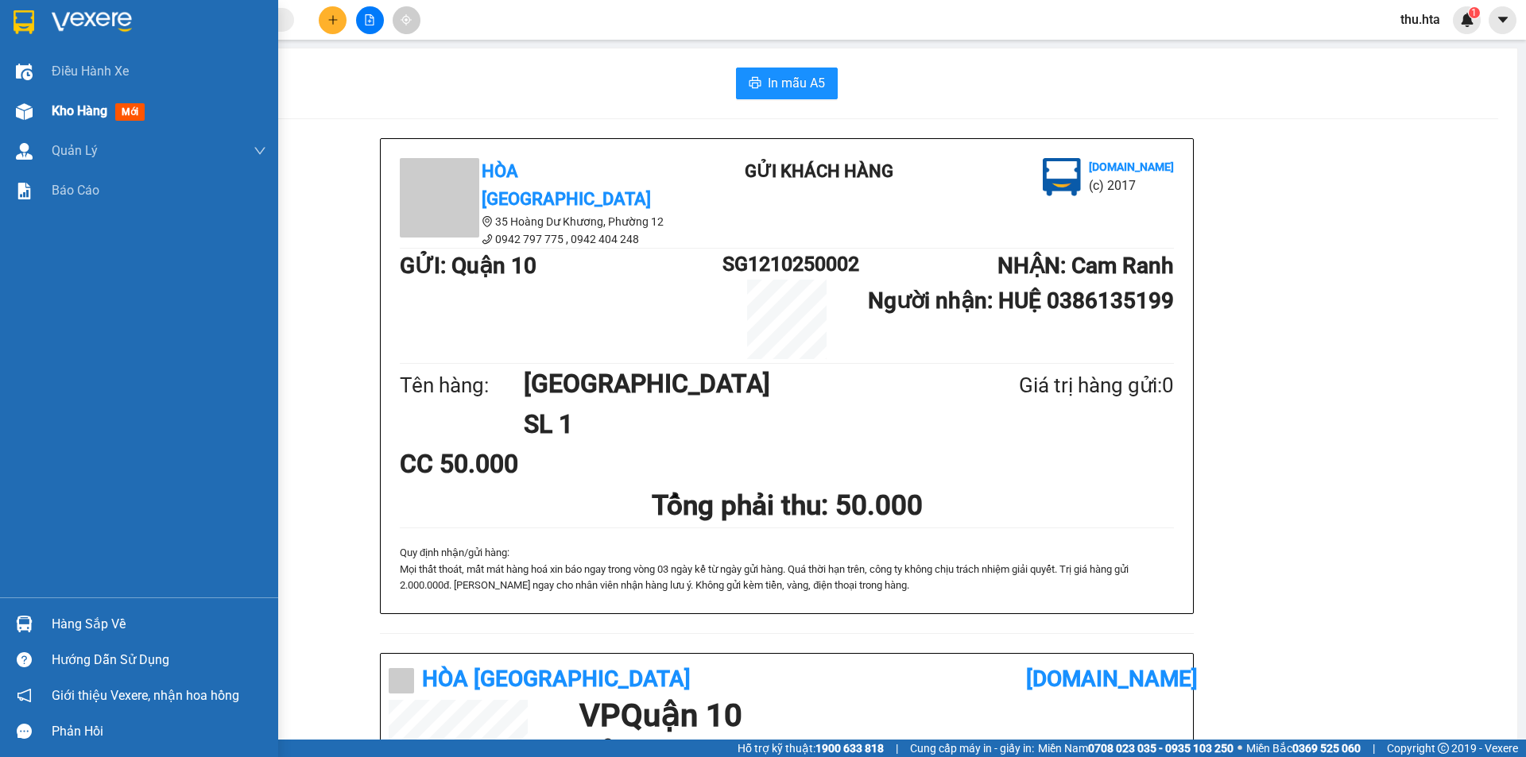
click at [70, 110] on span "Kho hàng" at bounding box center [80, 110] width 56 height 15
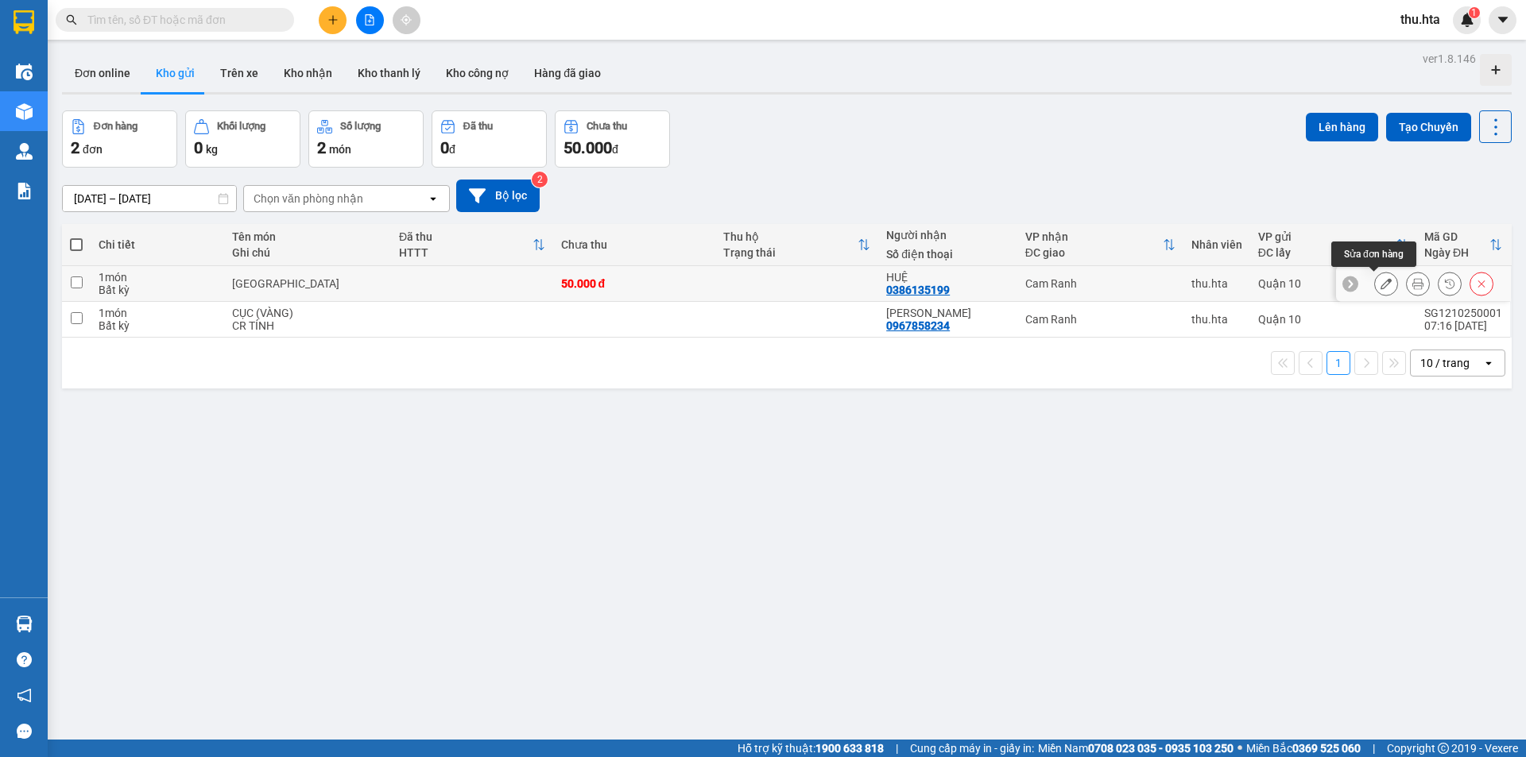
click at [1380, 281] on icon at bounding box center [1385, 283] width 11 height 11
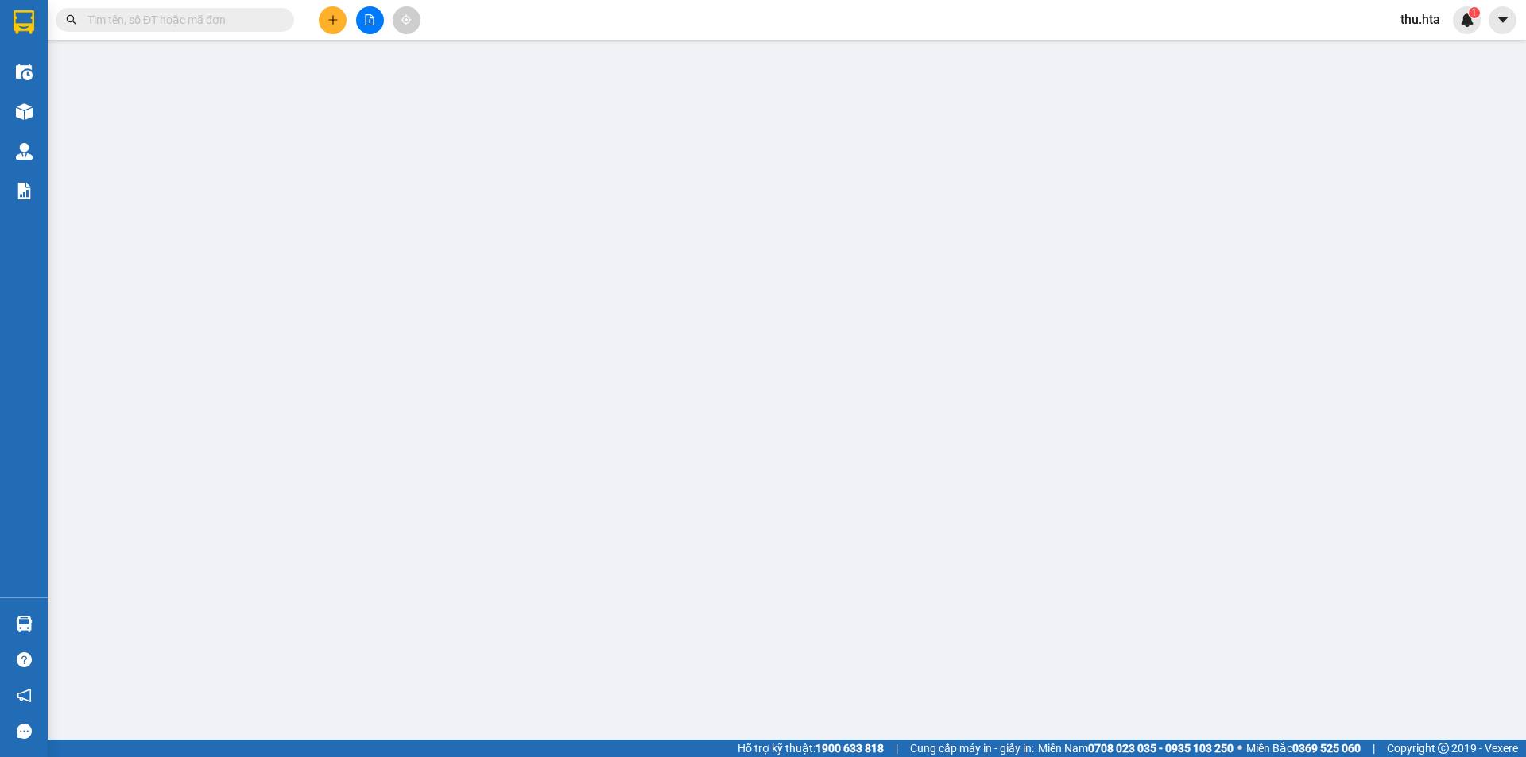
type input "0386135199"
type input "HUỆ"
type input "0"
type input "50.000"
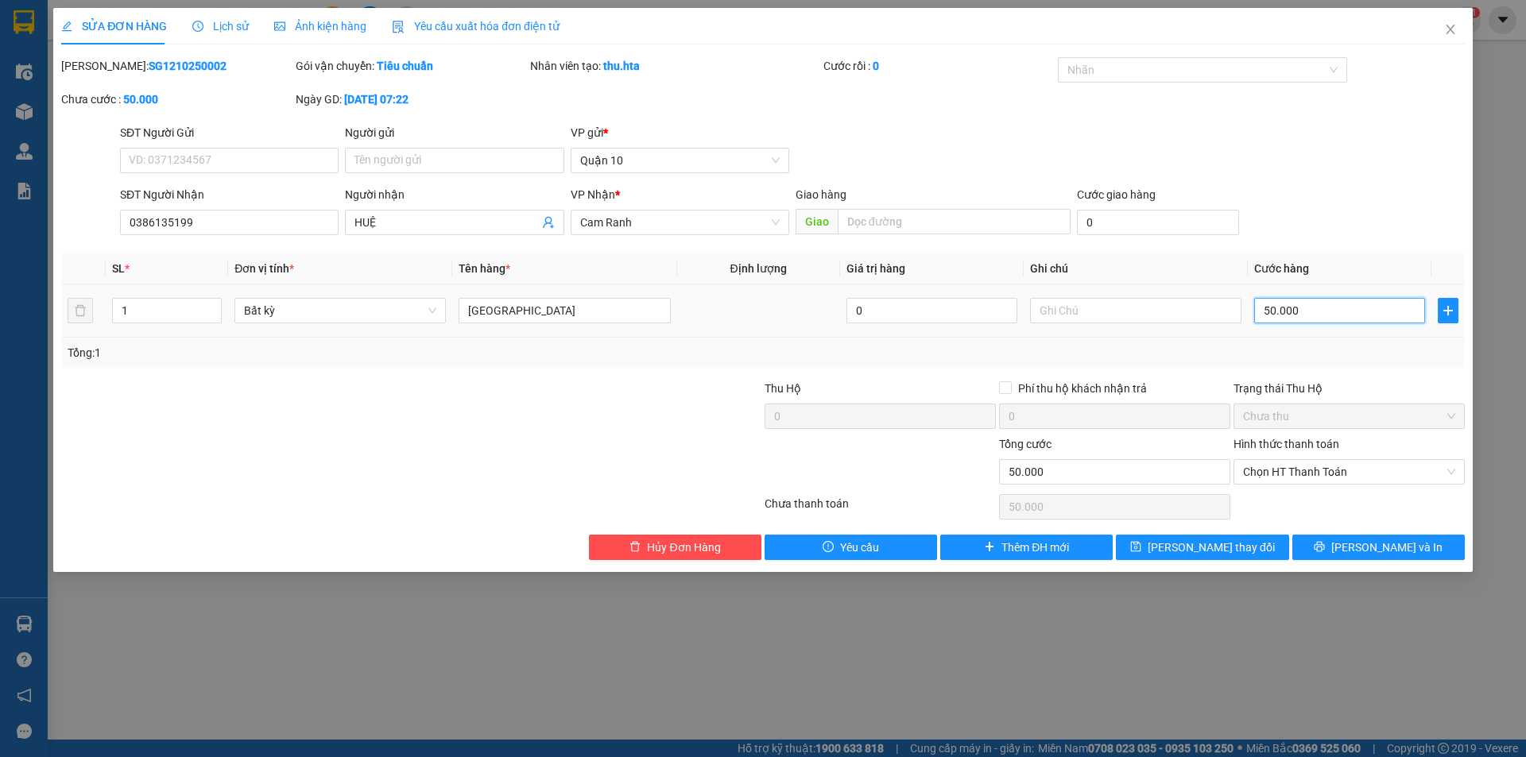
click at [1317, 316] on input "50.000" at bounding box center [1339, 310] width 171 height 25
type input "4"
type input "40"
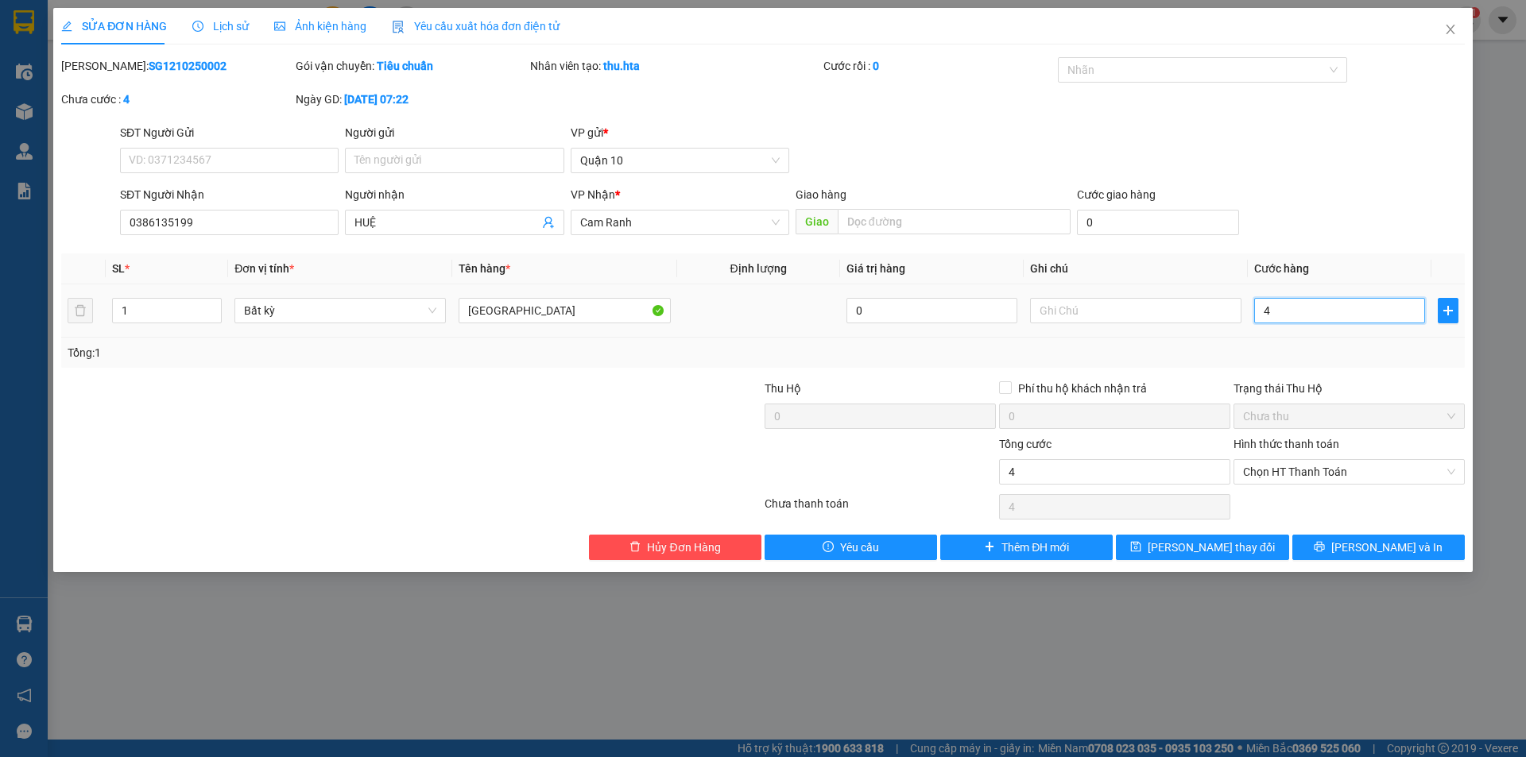
type input "40"
type input "40.000"
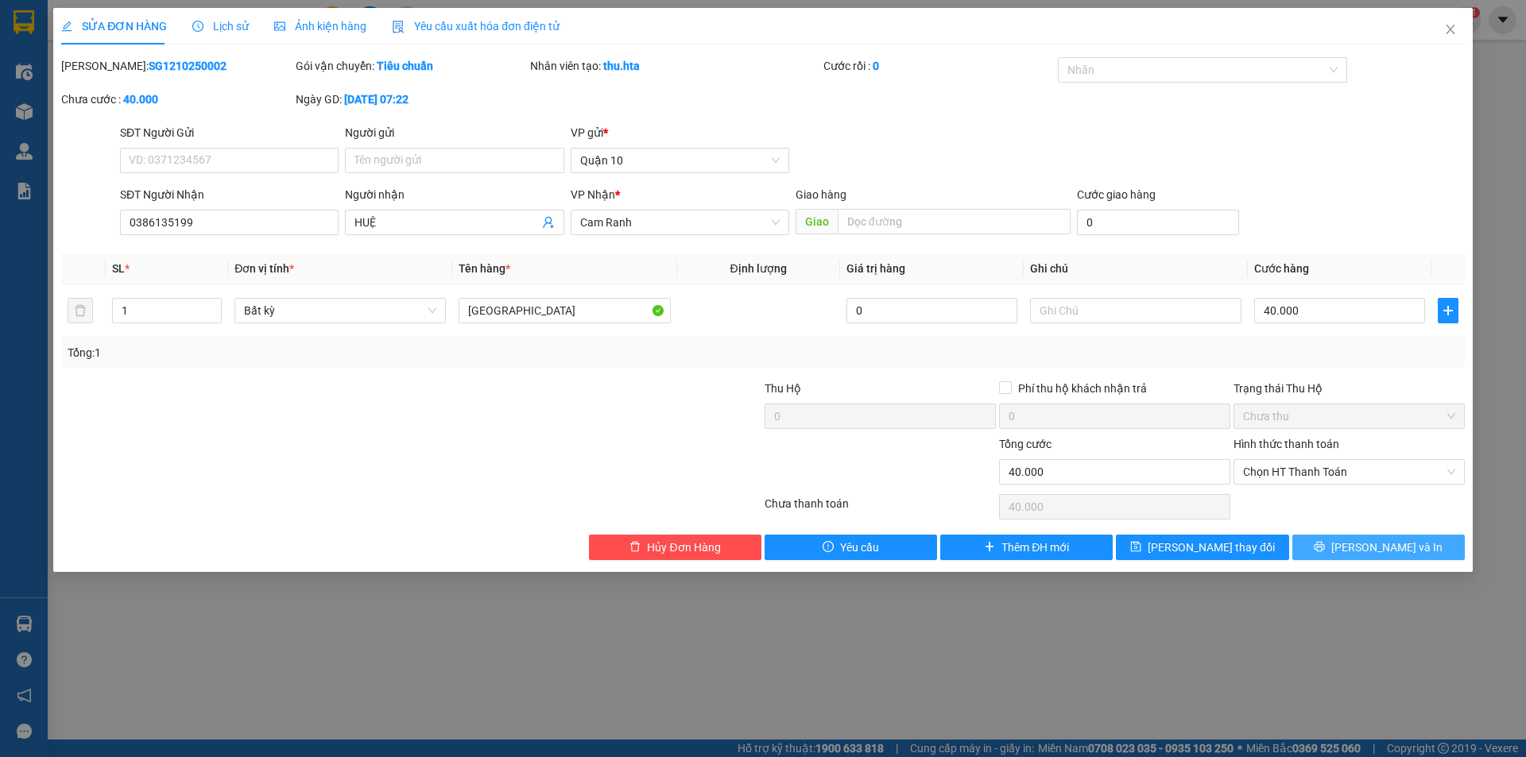
click at [1325, 549] on icon "printer" at bounding box center [1318, 546] width 11 height 11
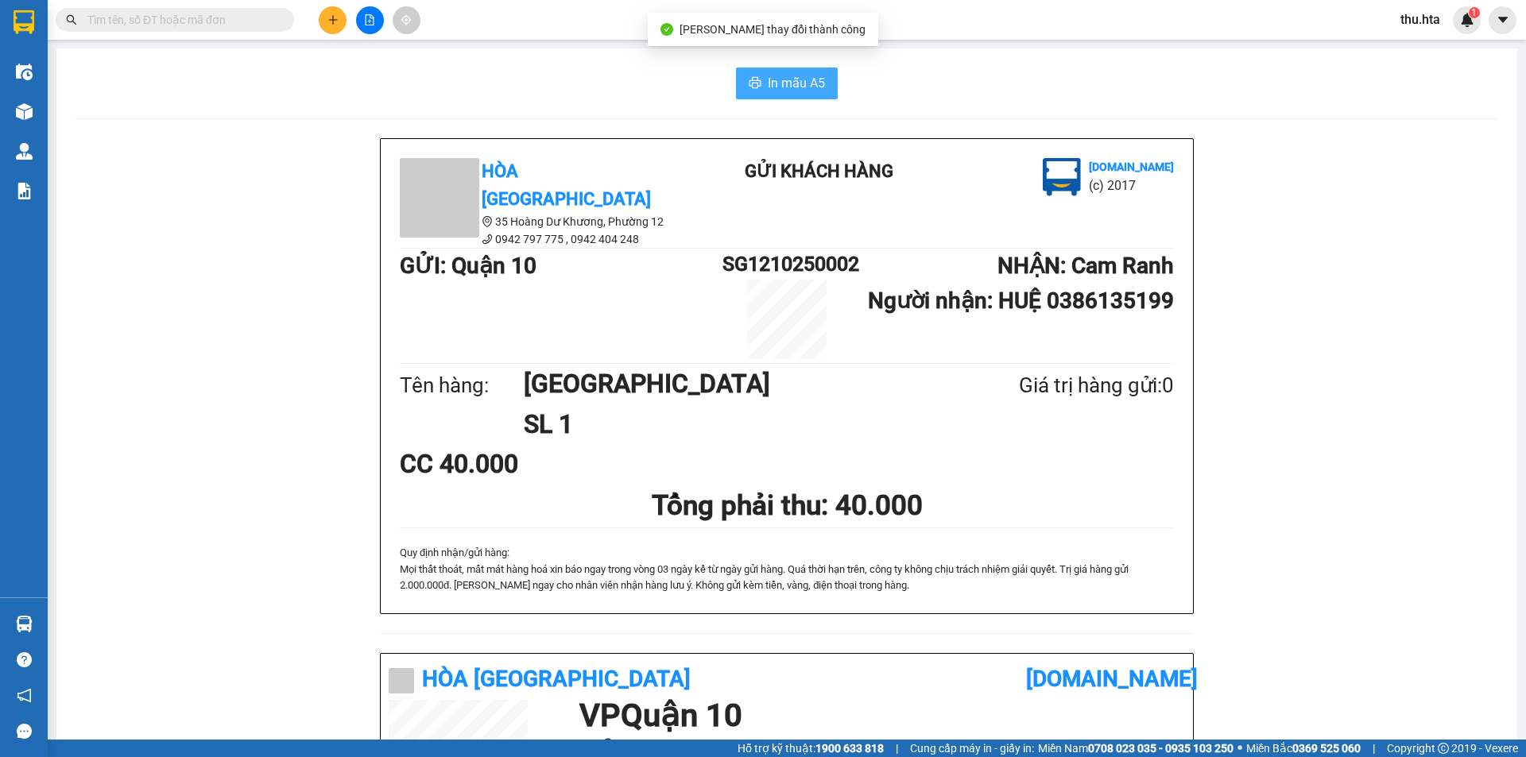
drag, startPoint x: 791, startPoint y: 83, endPoint x: 909, endPoint y: 281, distance: 230.6
click at [792, 92] on span "In mẫu A5" at bounding box center [796, 83] width 57 height 20
click at [335, 25] on icon "plus" at bounding box center [332, 19] width 11 height 11
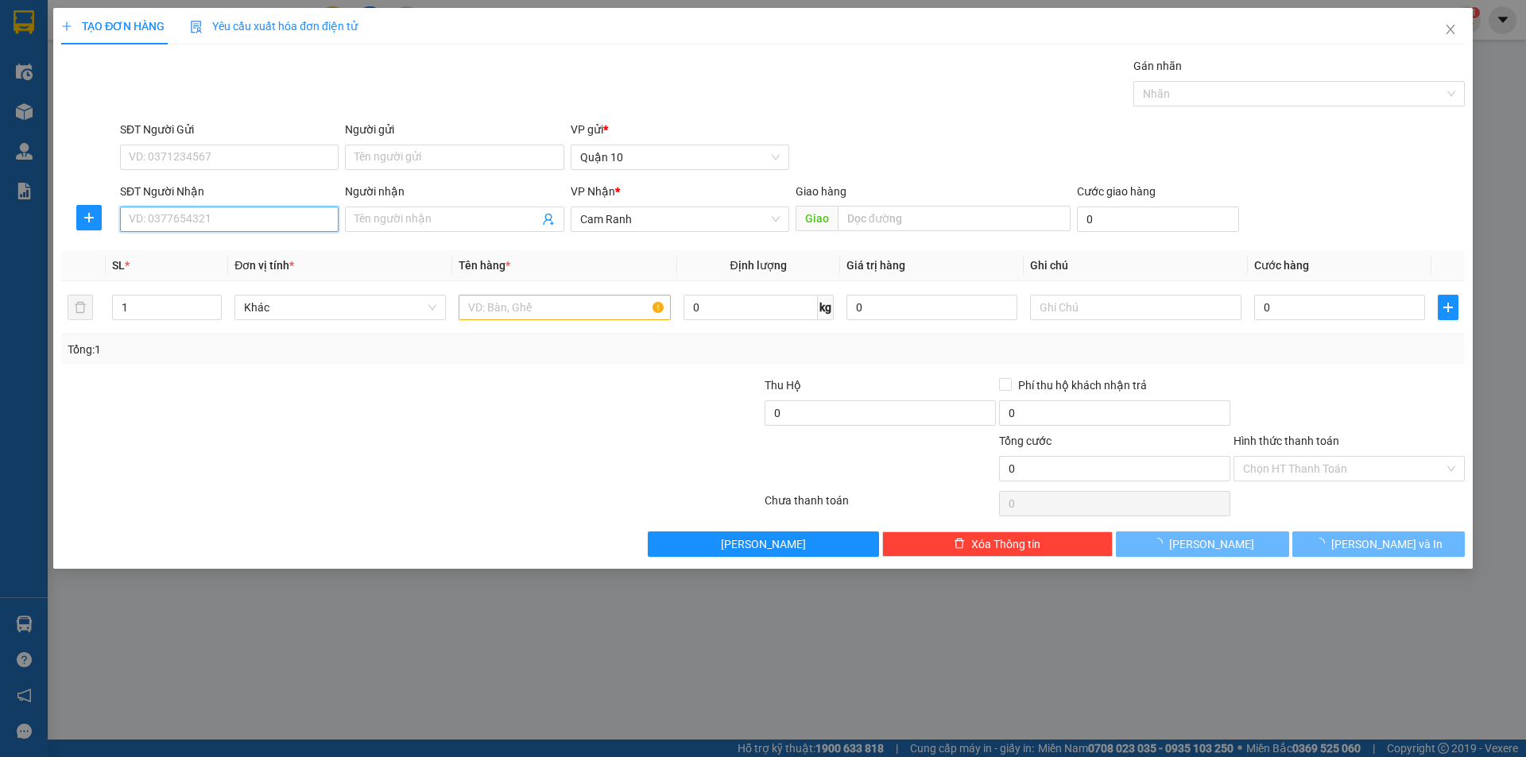
click at [166, 211] on input "SĐT Người Nhận" at bounding box center [229, 219] width 219 height 25
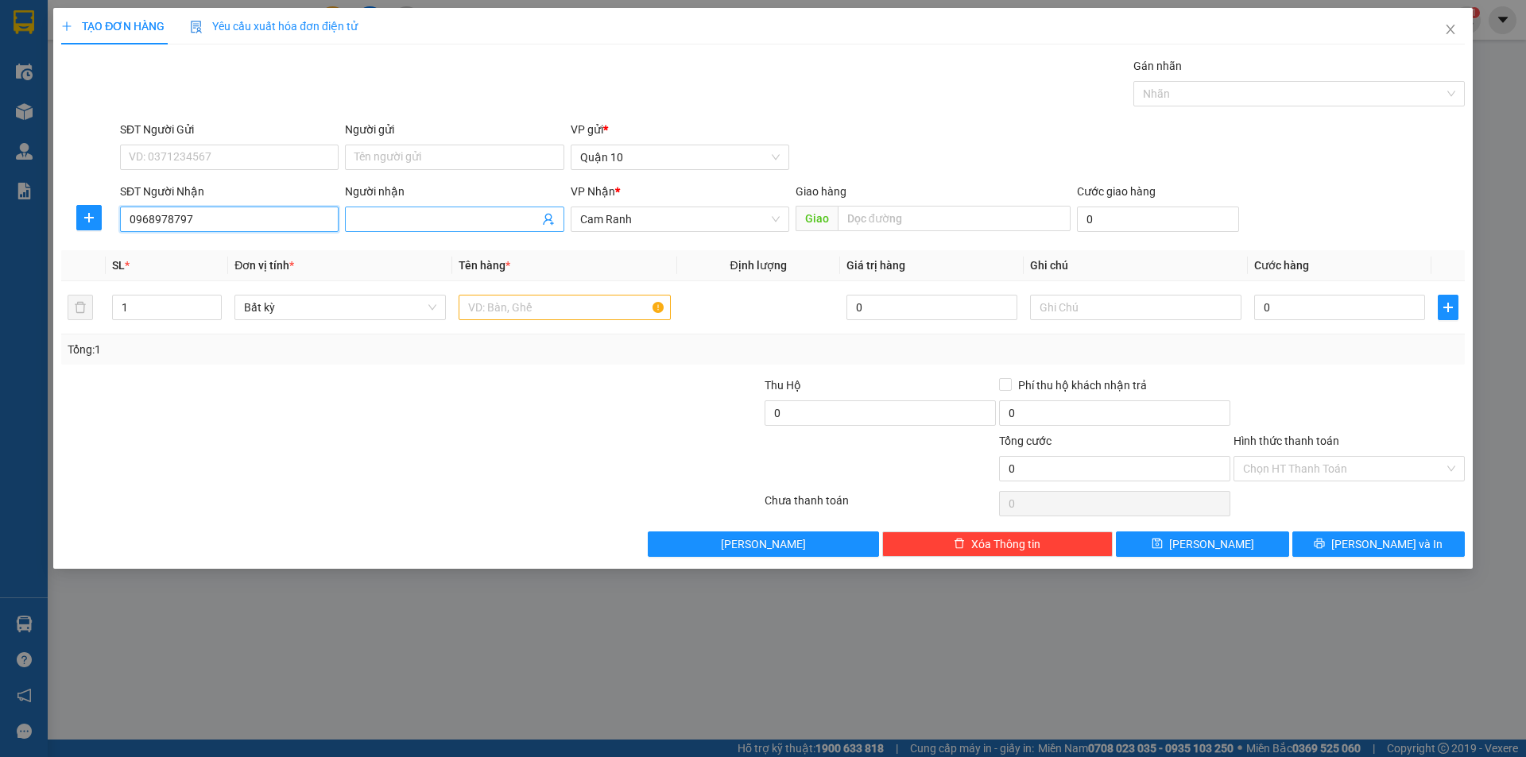
type input "0968978797"
click at [424, 225] on input "Người nhận" at bounding box center [446, 219] width 184 height 17
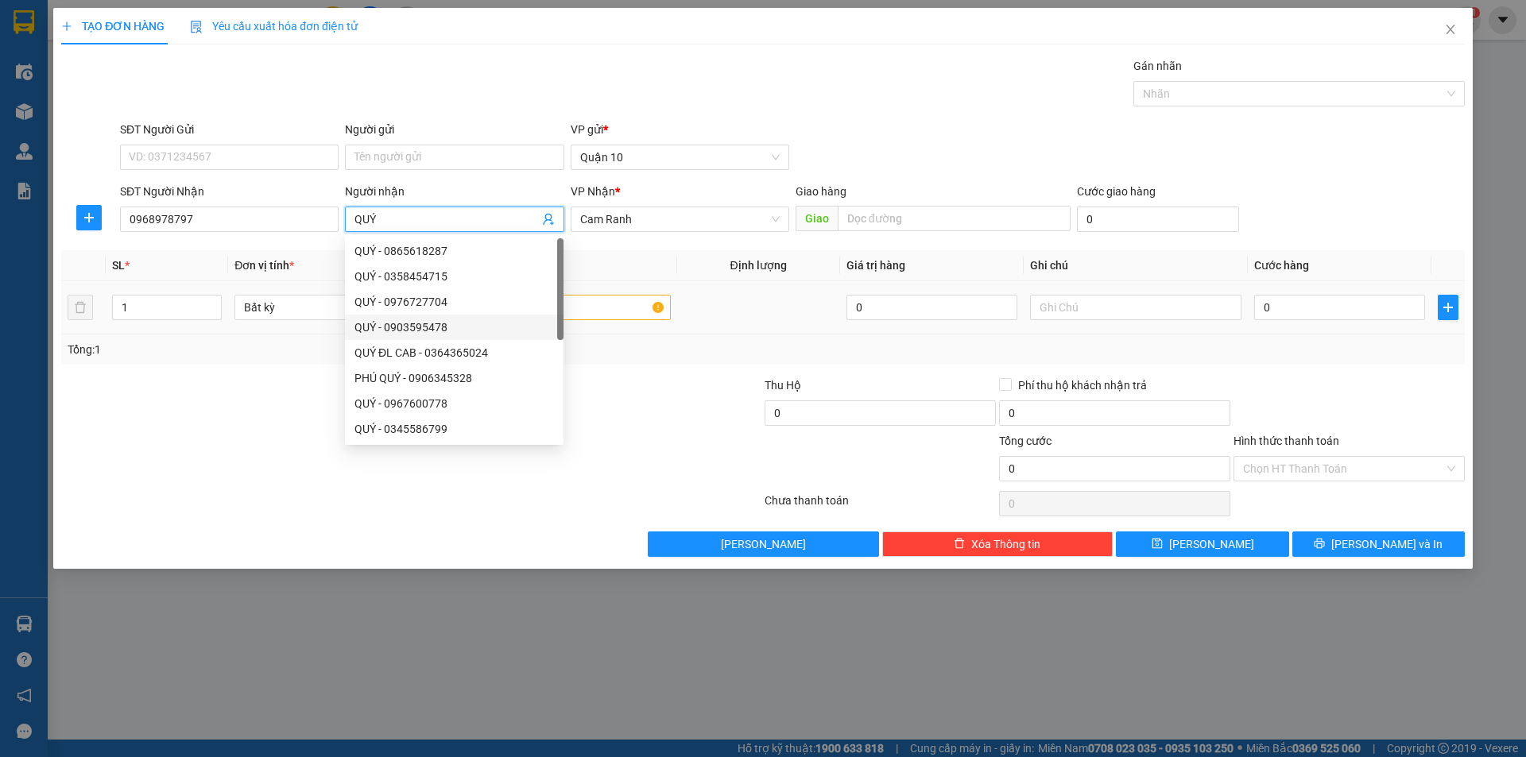
type input "QUÝ"
click at [610, 306] on input "text" at bounding box center [563, 307] width 211 height 25
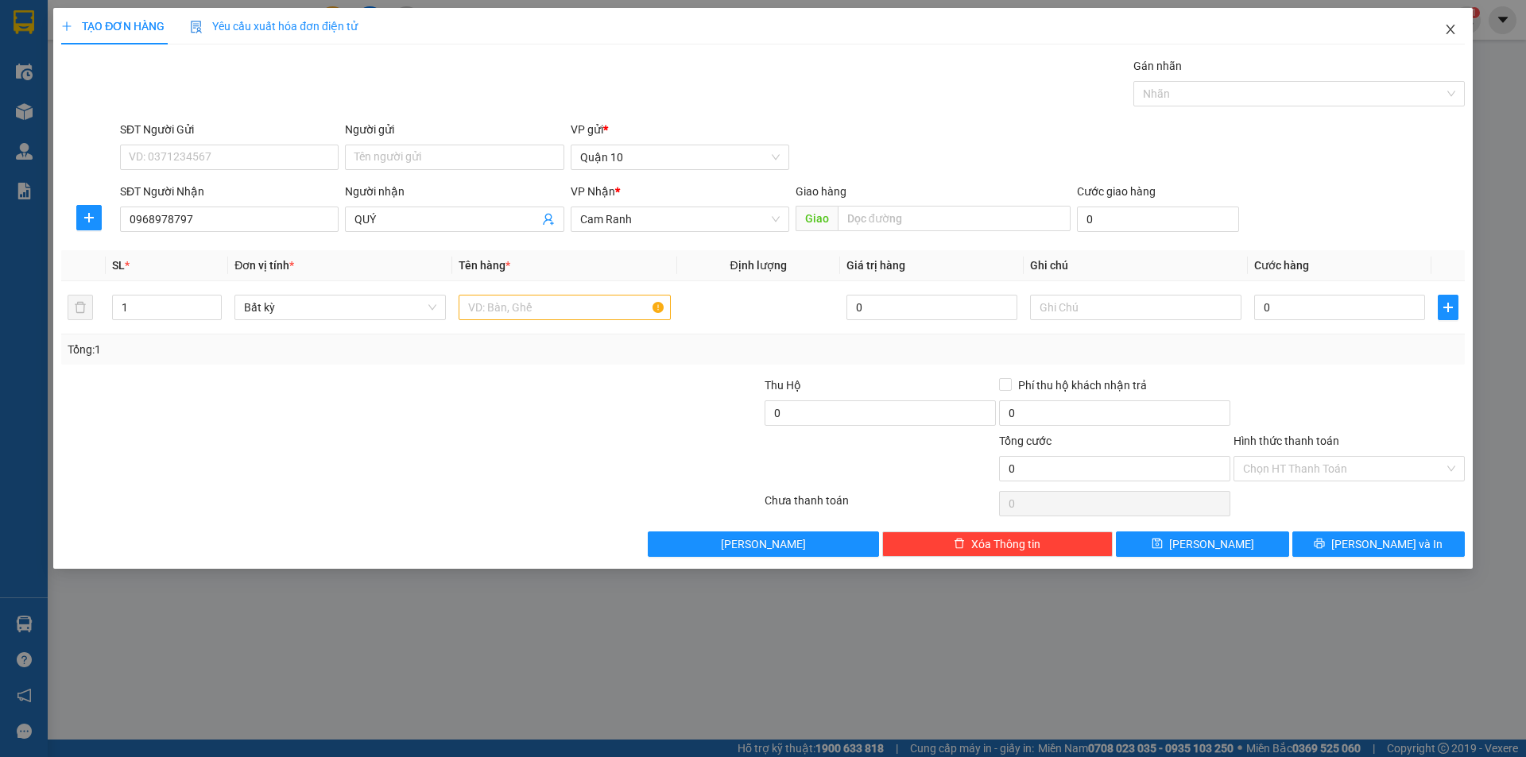
click at [1456, 29] on icon "close" at bounding box center [1450, 29] width 13 height 13
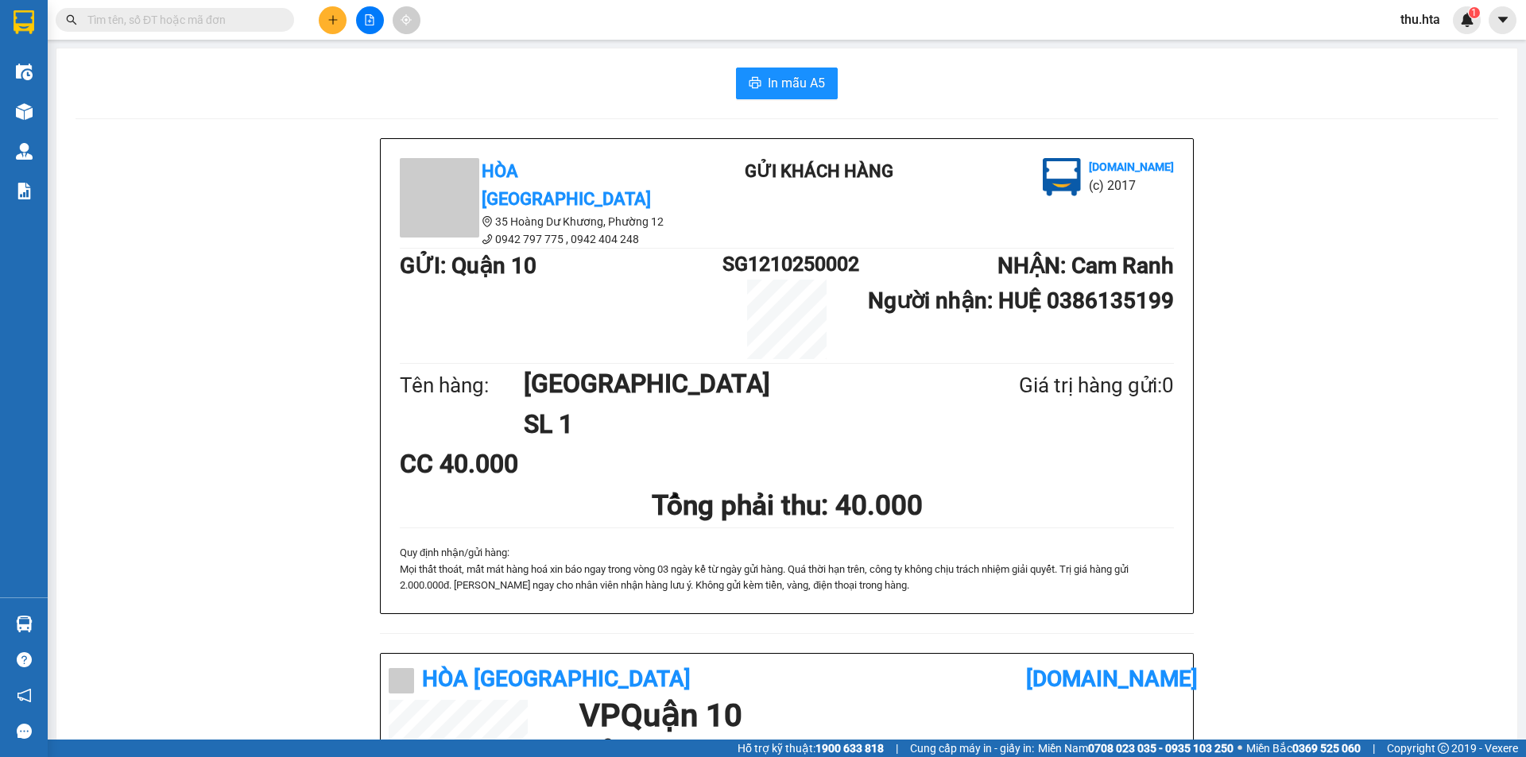
click at [338, 17] on button at bounding box center [333, 20] width 28 height 28
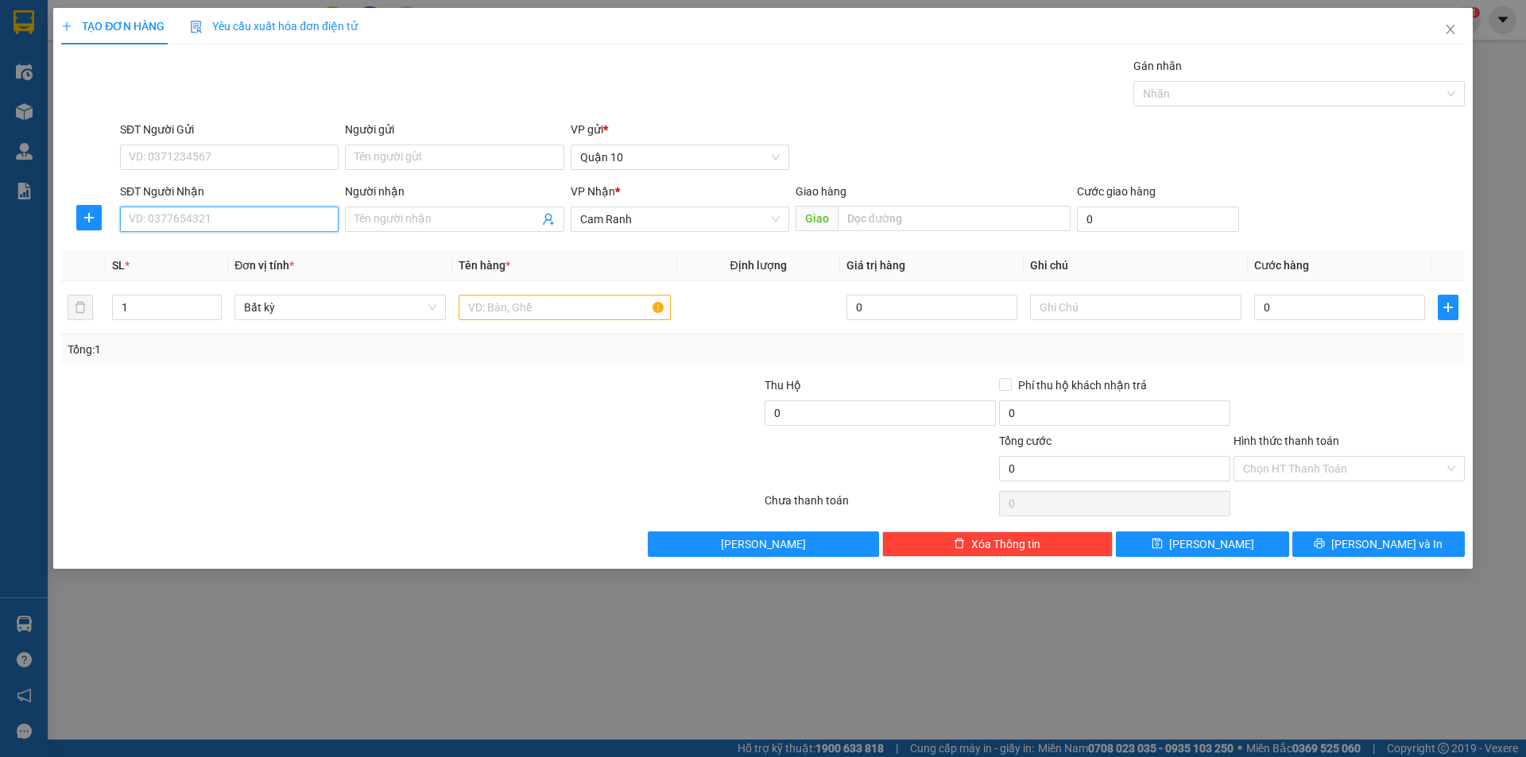
click at [201, 227] on input "SĐT Người Nhận" at bounding box center [229, 219] width 219 height 25
click at [217, 226] on input "SĐT Người Nhận" at bounding box center [229, 219] width 219 height 25
click at [219, 225] on input "SĐT Người Nhận" at bounding box center [229, 219] width 219 height 25
type input "0982804093"
click at [434, 219] on input "Người nhận" at bounding box center [446, 219] width 184 height 17
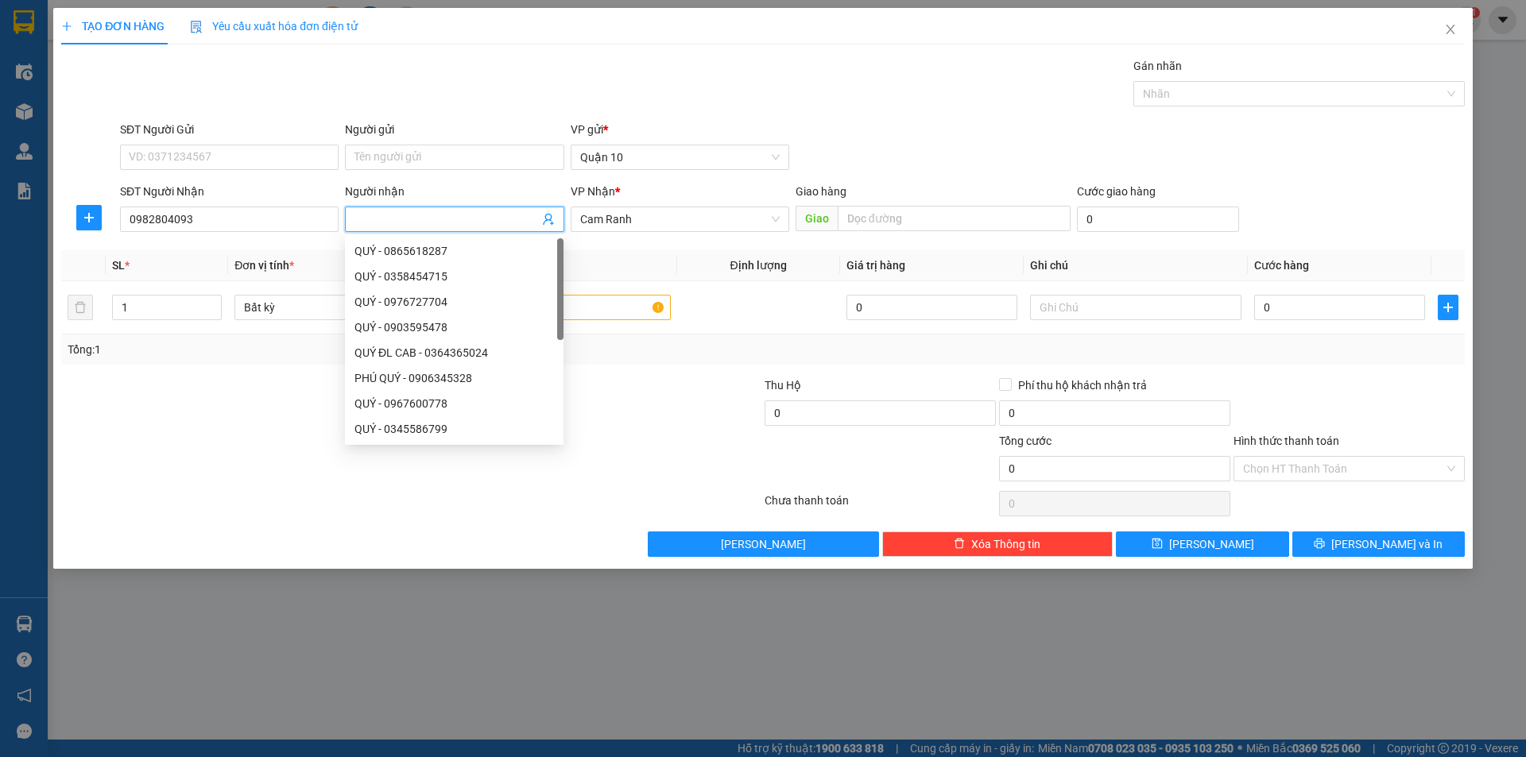
click at [434, 219] on input "Người nhận" at bounding box center [446, 219] width 184 height 17
type input "NGỌC"
click at [166, 219] on input "0982804093" at bounding box center [229, 219] width 219 height 25
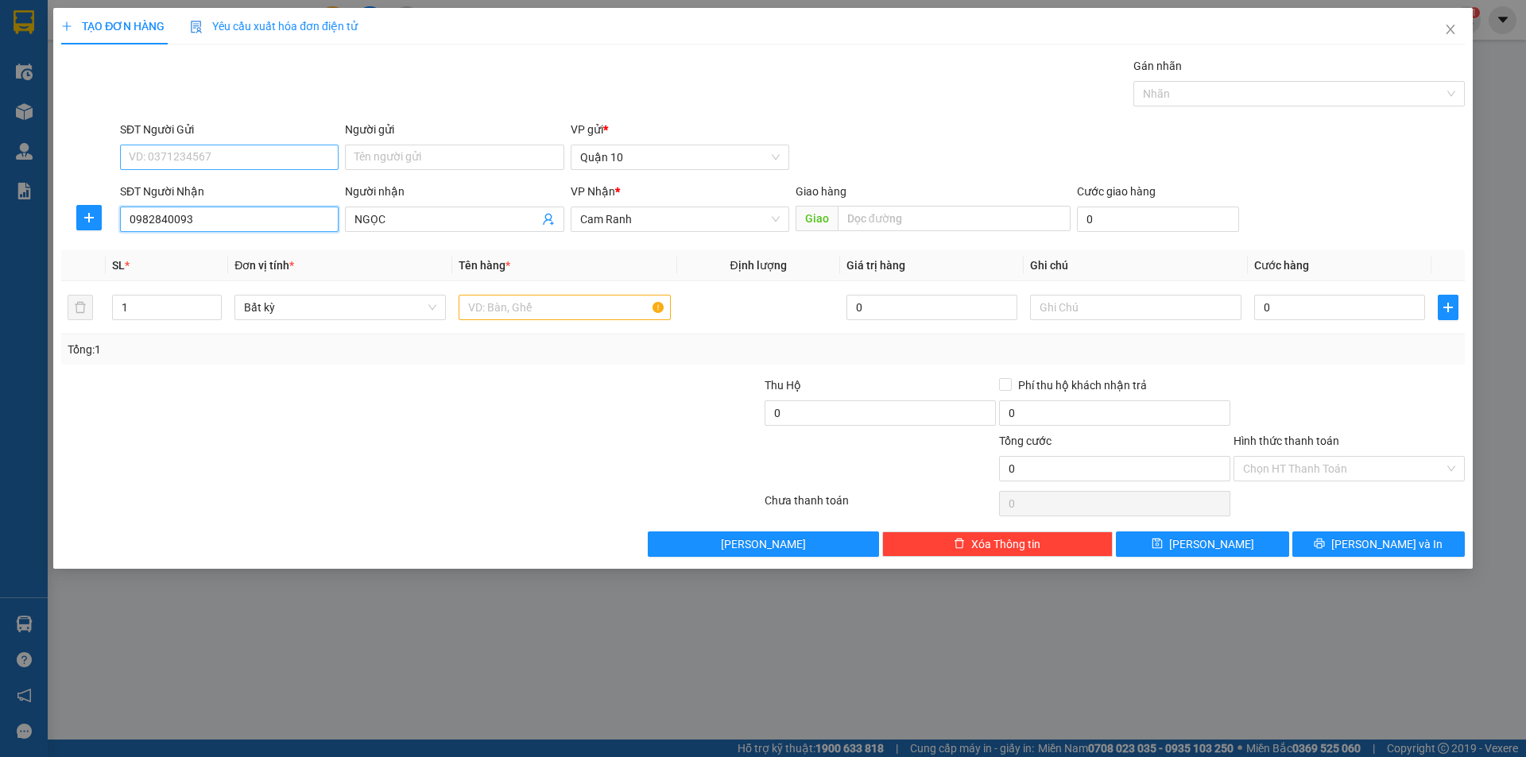
type input "0982840093"
click at [217, 158] on input "SĐT Người Gửi" at bounding box center [229, 157] width 219 height 25
type input "0907474810"
click at [404, 417] on div at bounding box center [294, 405] width 469 height 56
click at [501, 306] on input "text" at bounding box center [563, 307] width 211 height 25
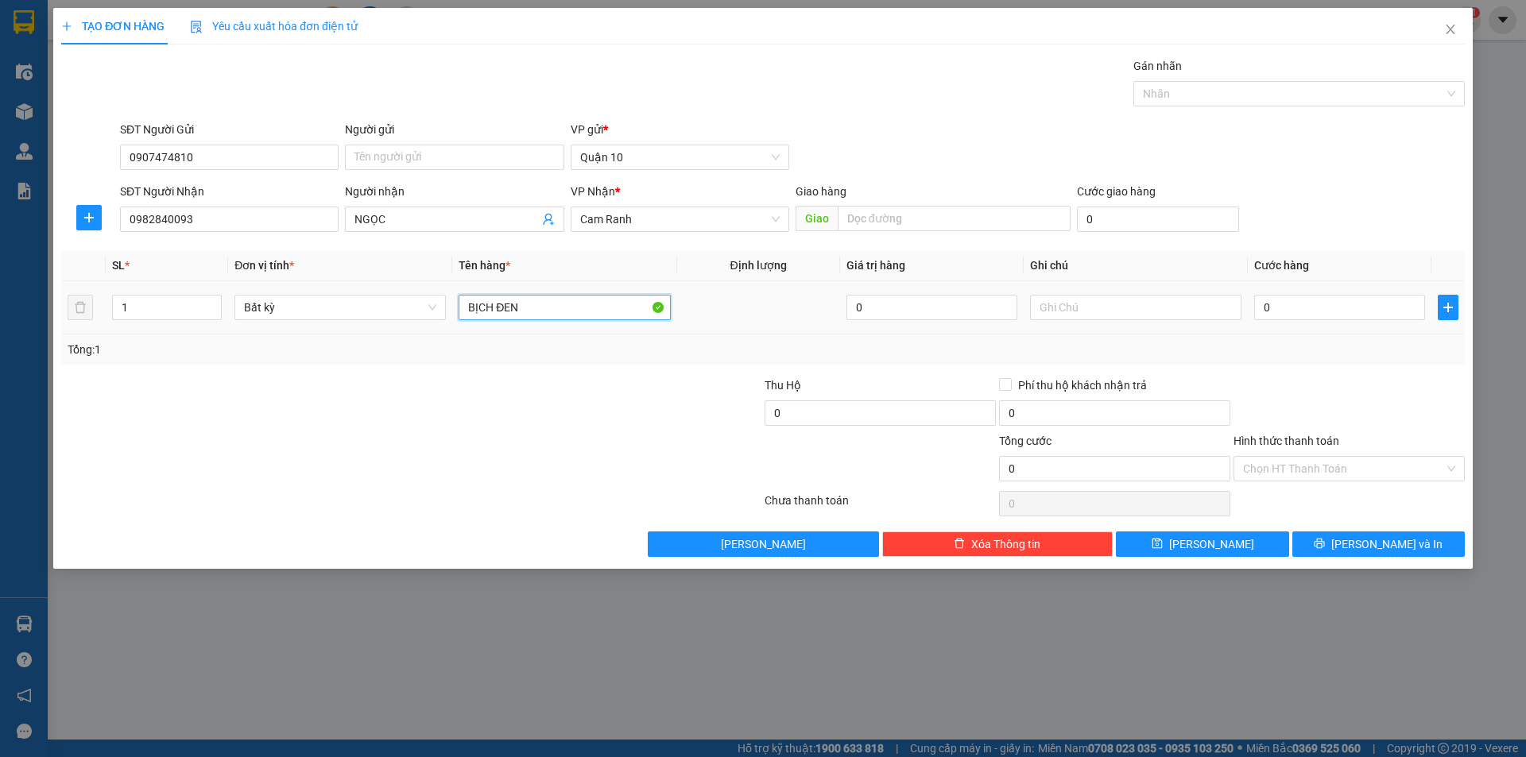
type input "BỊCH ĐEN"
click at [1308, 319] on div "0" at bounding box center [1339, 308] width 171 height 32
click at [1373, 312] on input "0" at bounding box center [1339, 307] width 171 height 25
type input "3"
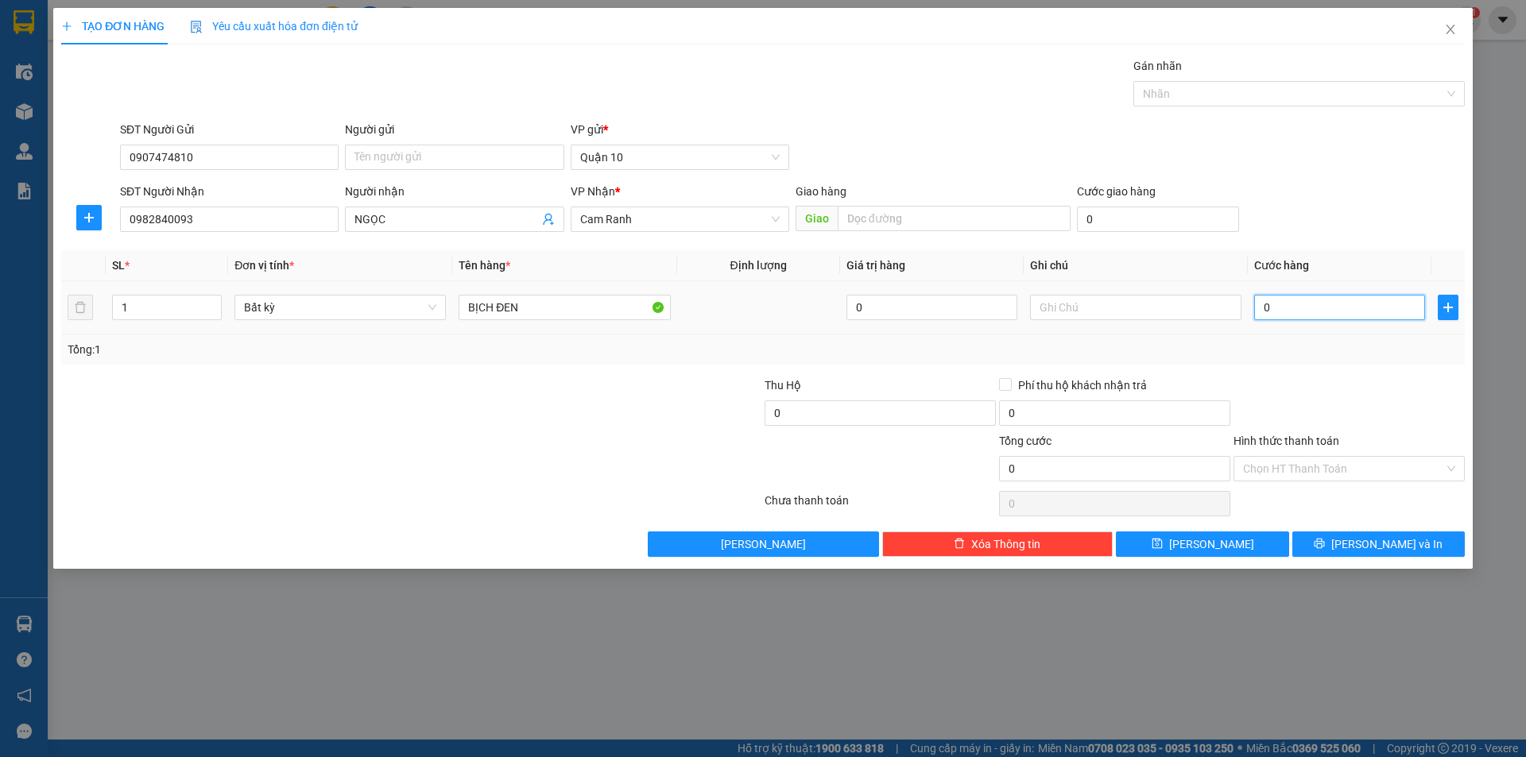
type input "3"
type input "30"
type input "30.000"
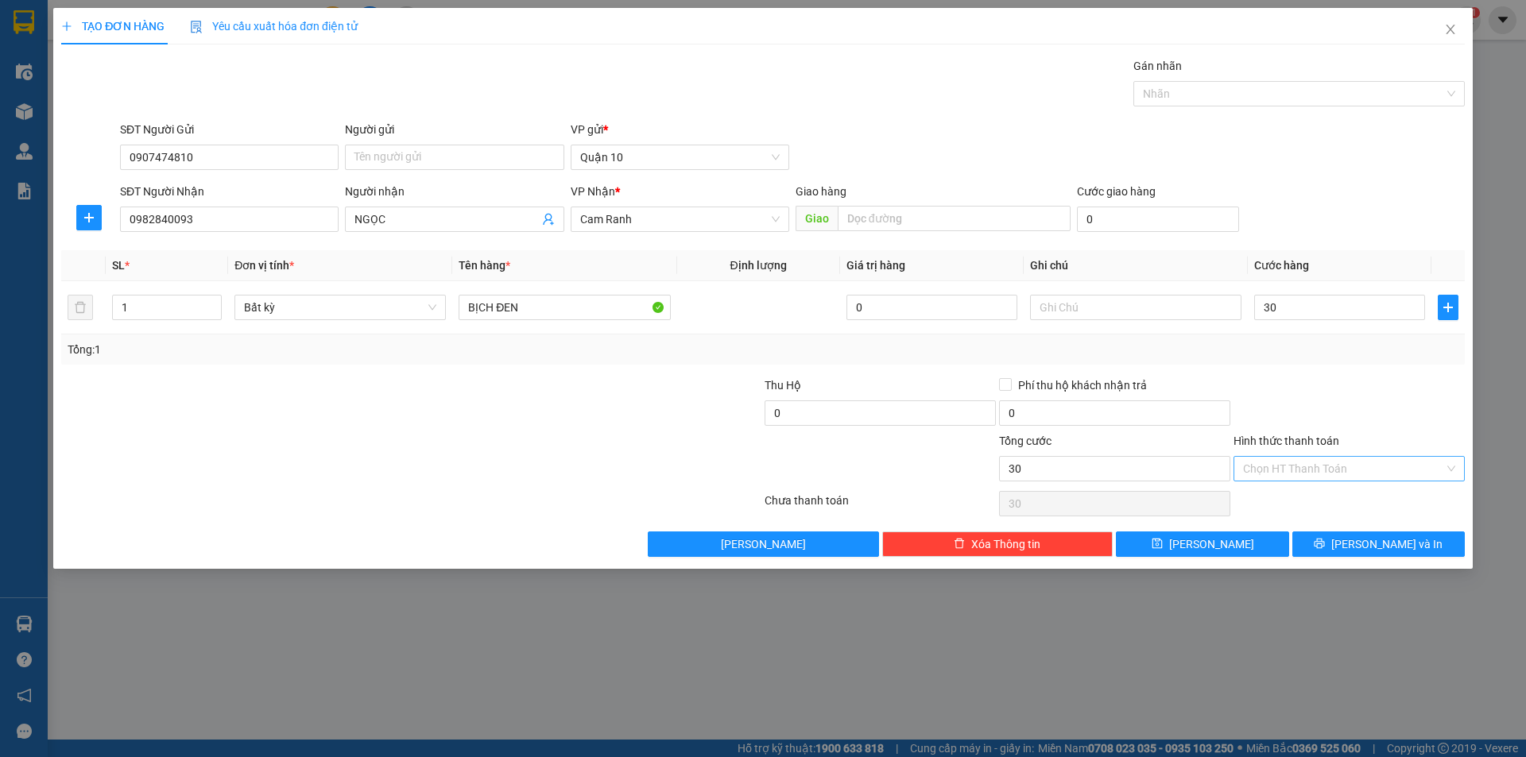
type input "30.000"
click at [1334, 463] on input "Hình thức thanh toán" at bounding box center [1343, 469] width 201 height 24
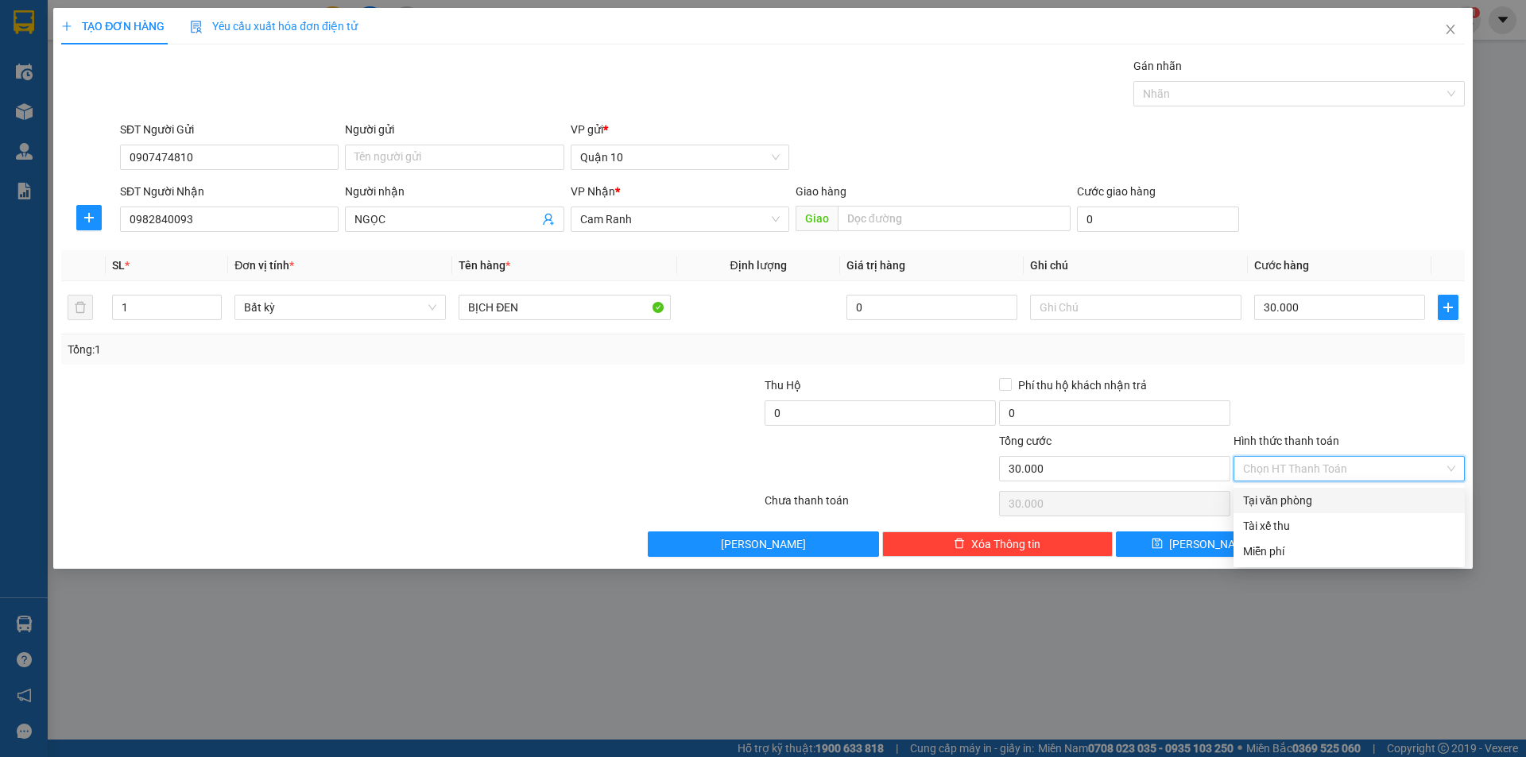
click at [1303, 507] on div "Tại văn phòng" at bounding box center [1349, 500] width 212 height 17
type input "0"
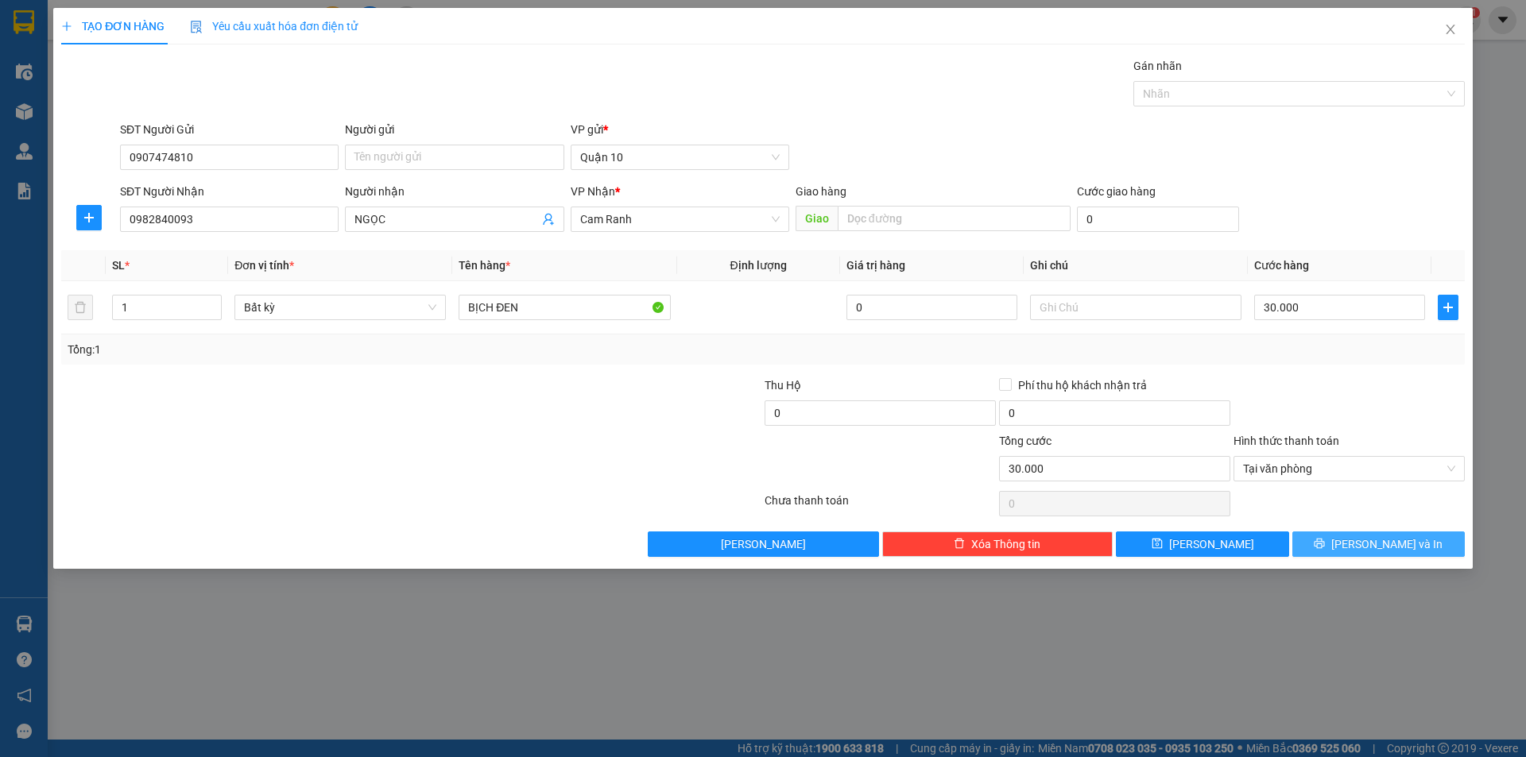
click at [1422, 551] on button "[PERSON_NAME] và In" at bounding box center [1378, 544] width 172 height 25
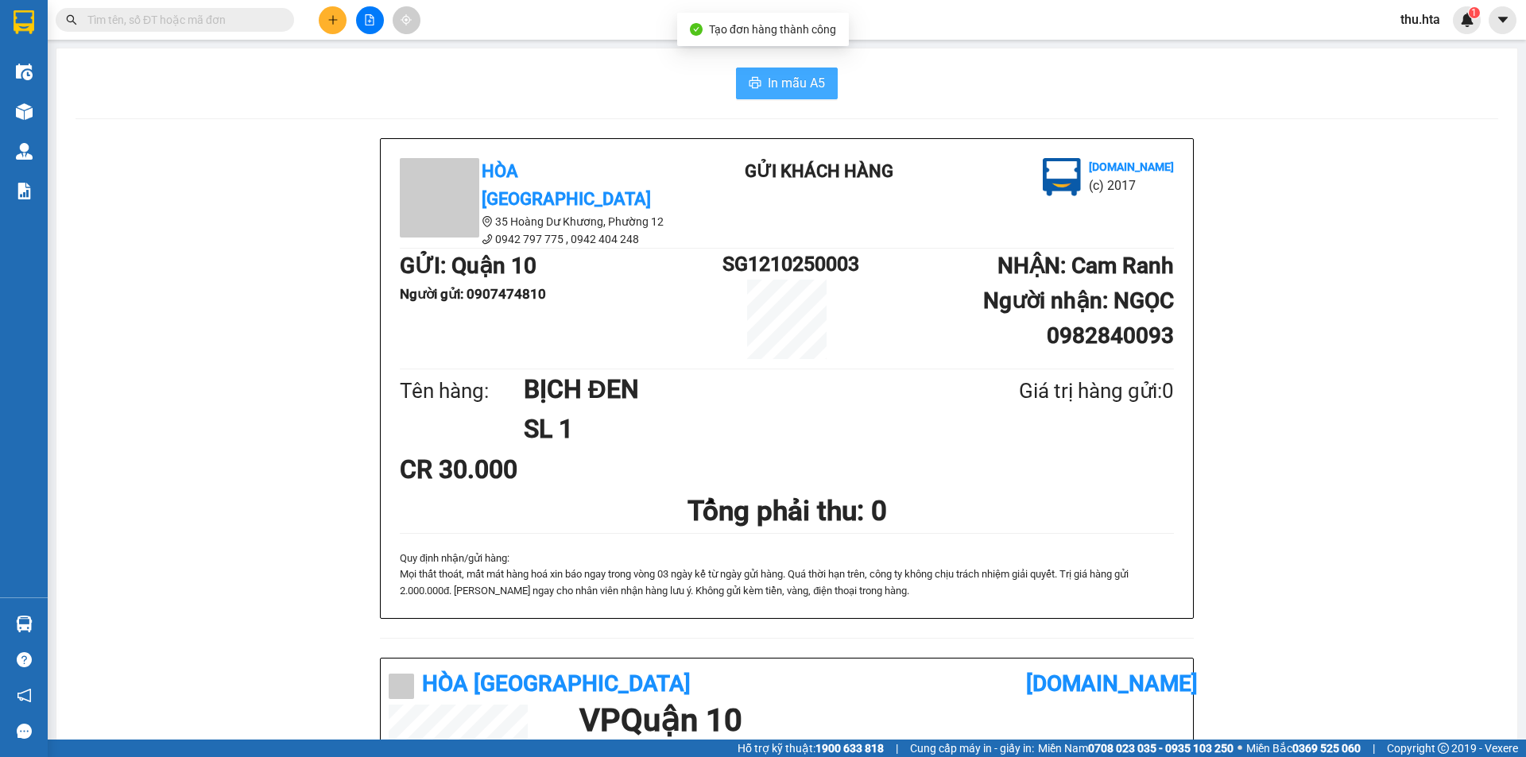
click at [783, 80] on span "In mẫu A5" at bounding box center [796, 83] width 57 height 20
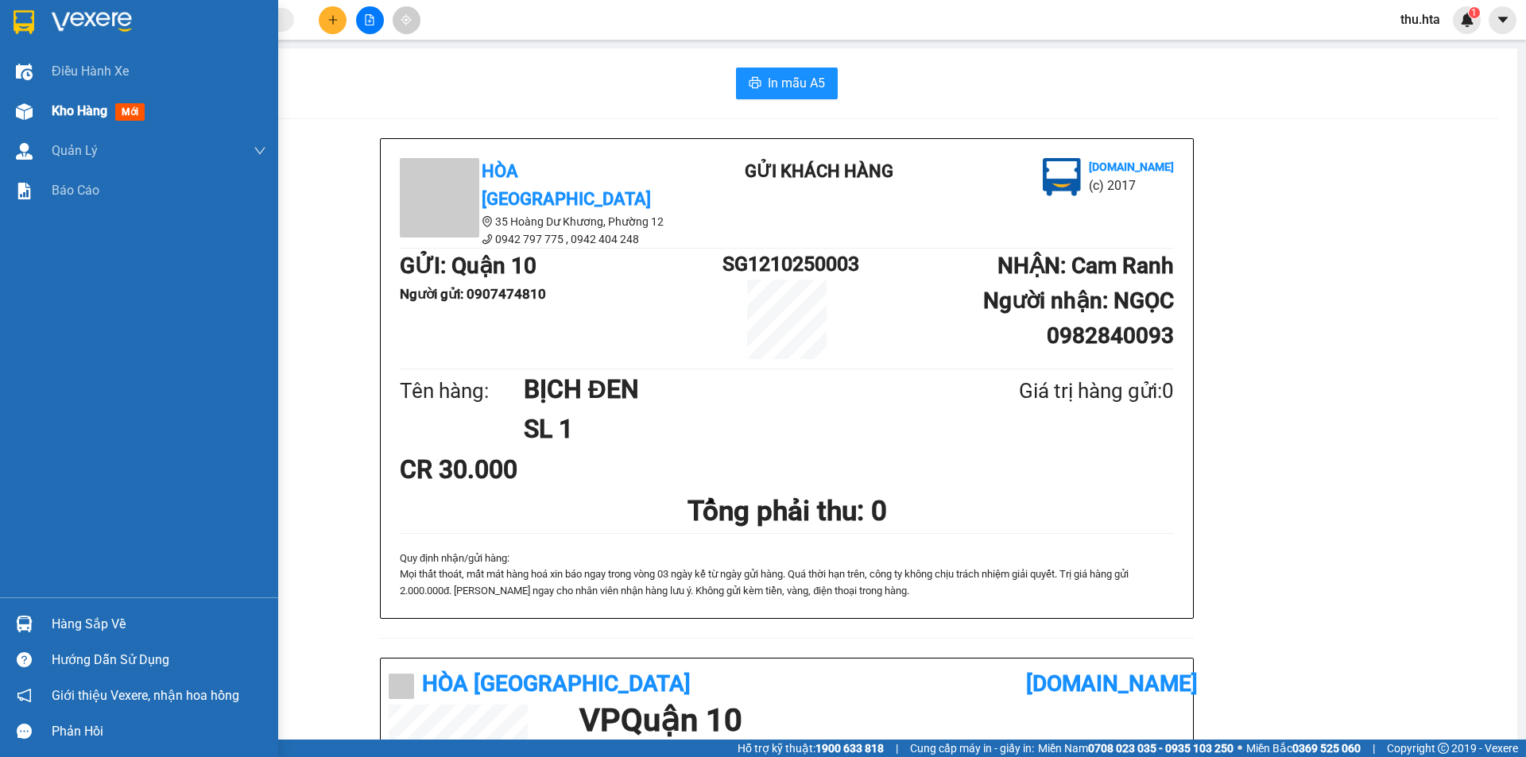
click at [19, 113] on img at bounding box center [24, 111] width 17 height 17
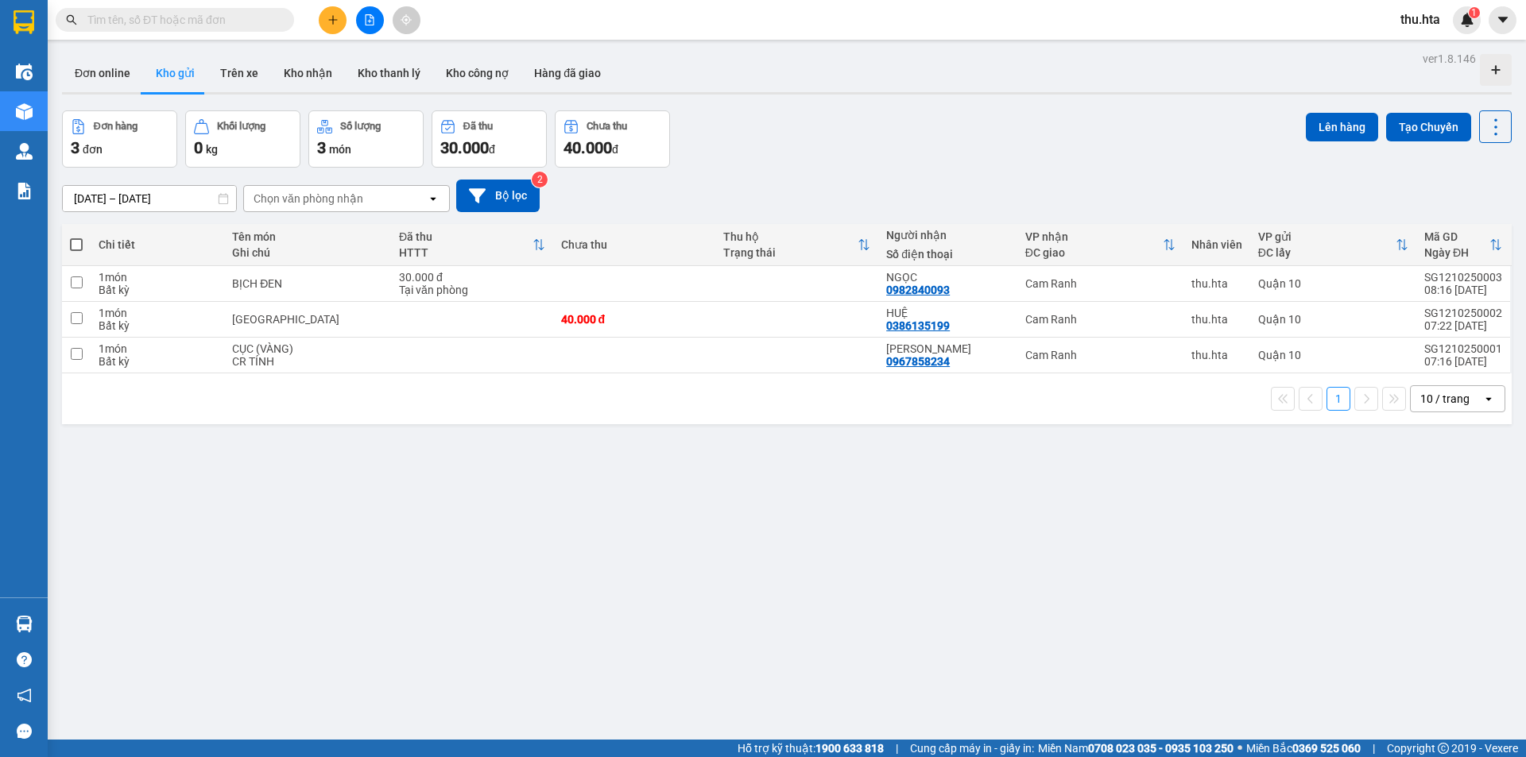
click at [1433, 394] on div "10 / trang" at bounding box center [1444, 399] width 49 height 16
click at [1425, 569] on span "100 / trang" at bounding box center [1438, 575] width 57 height 16
